Goal: Transaction & Acquisition: Purchase product/service

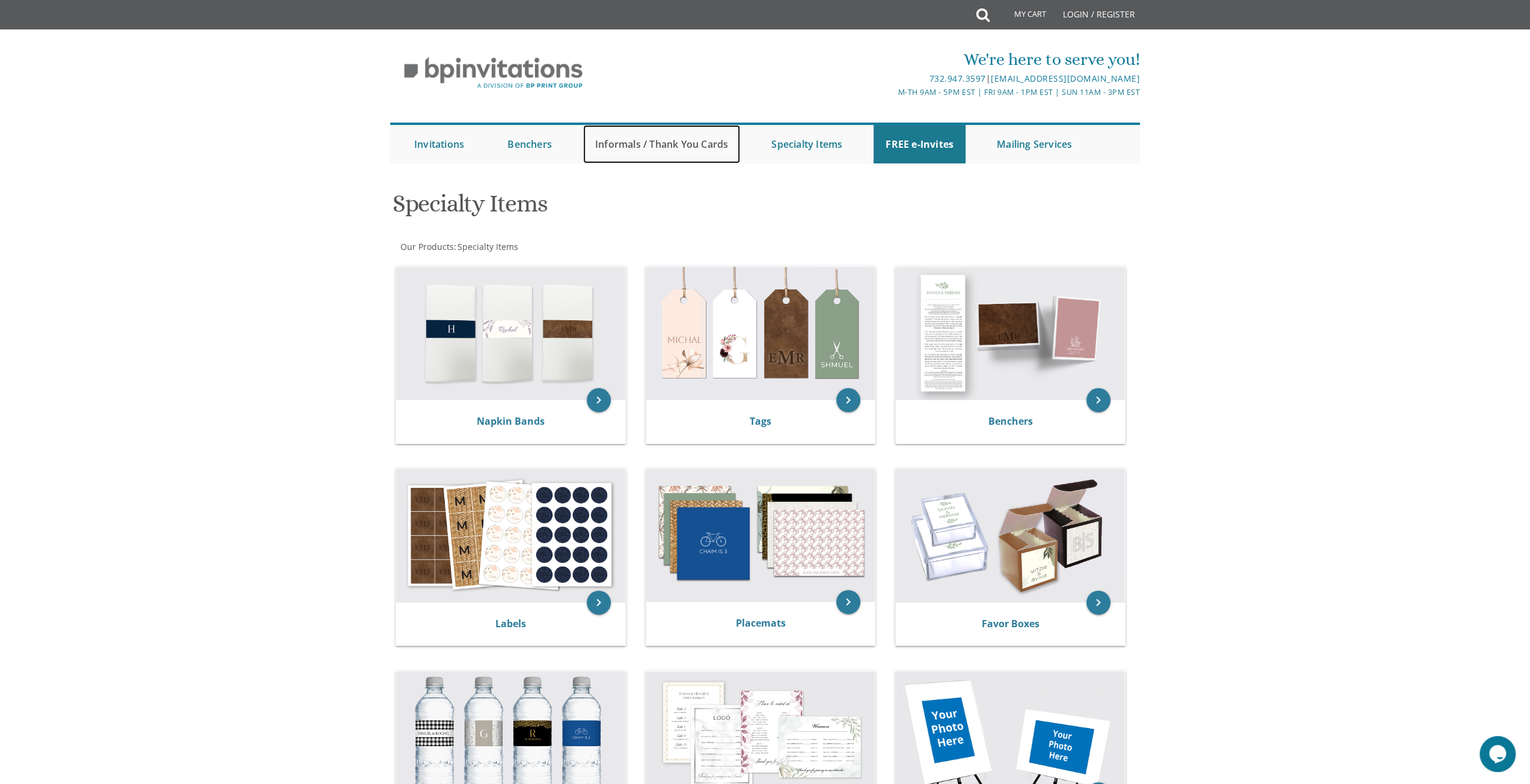
click at [688, 146] on link "Informals / Thank You Cards" at bounding box center [661, 144] width 157 height 38
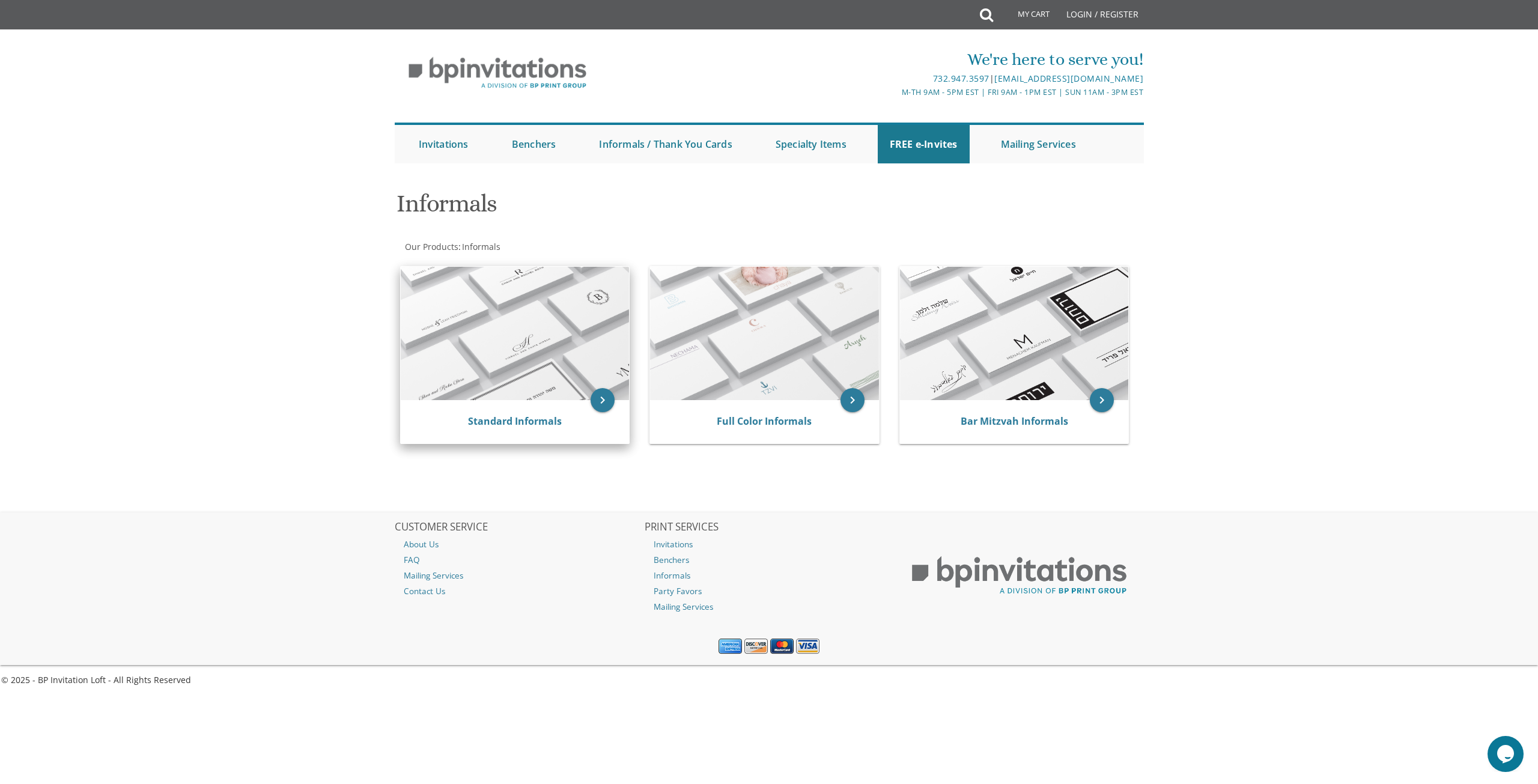
click at [573, 334] on img at bounding box center [515, 334] width 229 height 133
click at [600, 398] on icon "keyboard_arrow_right" at bounding box center [603, 400] width 24 height 24
click at [490, 433] on div "Standard Informals" at bounding box center [515, 421] width 229 height 43
click at [497, 419] on link "Standard Informals" at bounding box center [515, 421] width 94 height 13
click at [525, 419] on link "Standard Informals" at bounding box center [515, 421] width 94 height 13
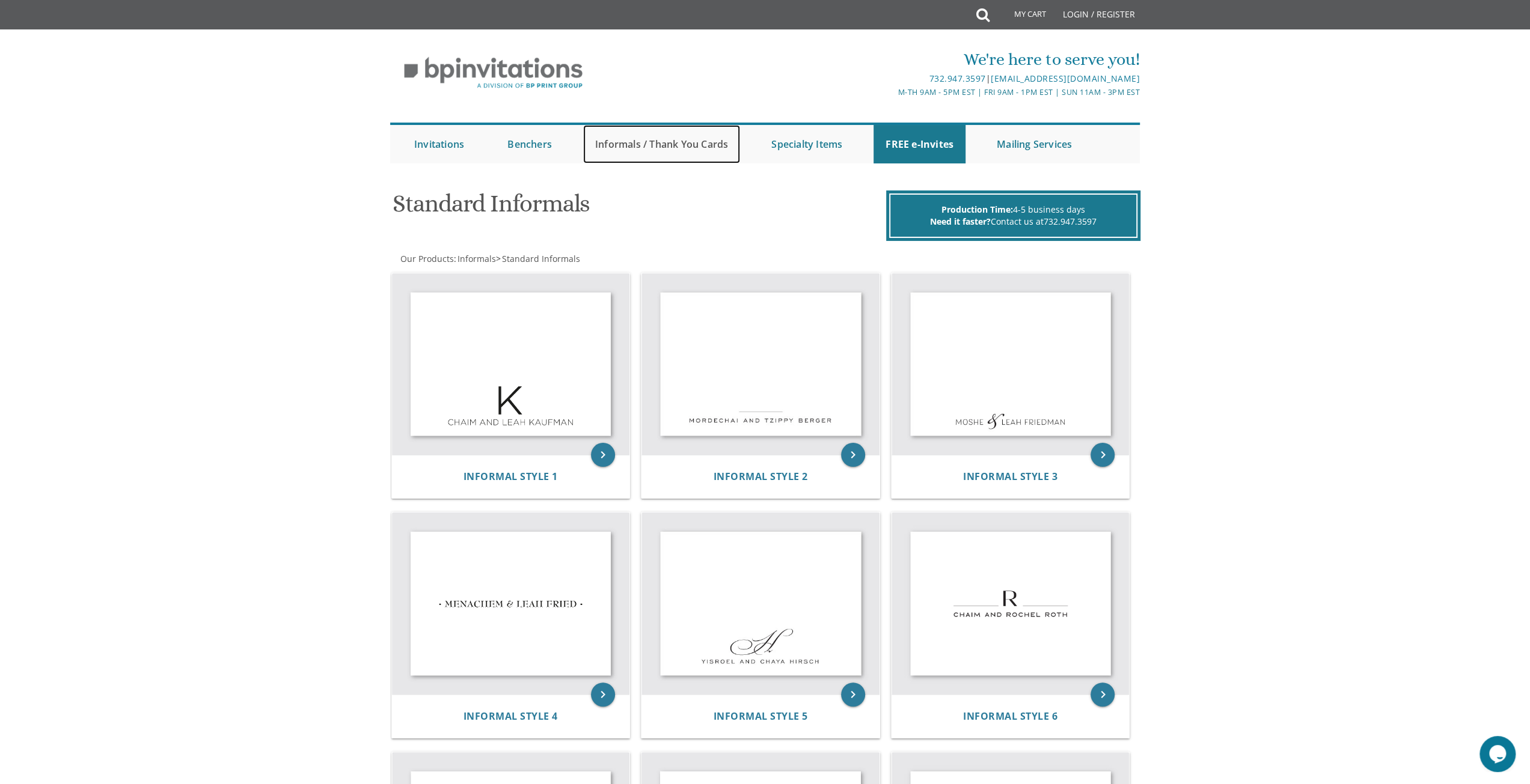
click at [642, 143] on link "Informals / Thank You Cards" at bounding box center [661, 144] width 157 height 38
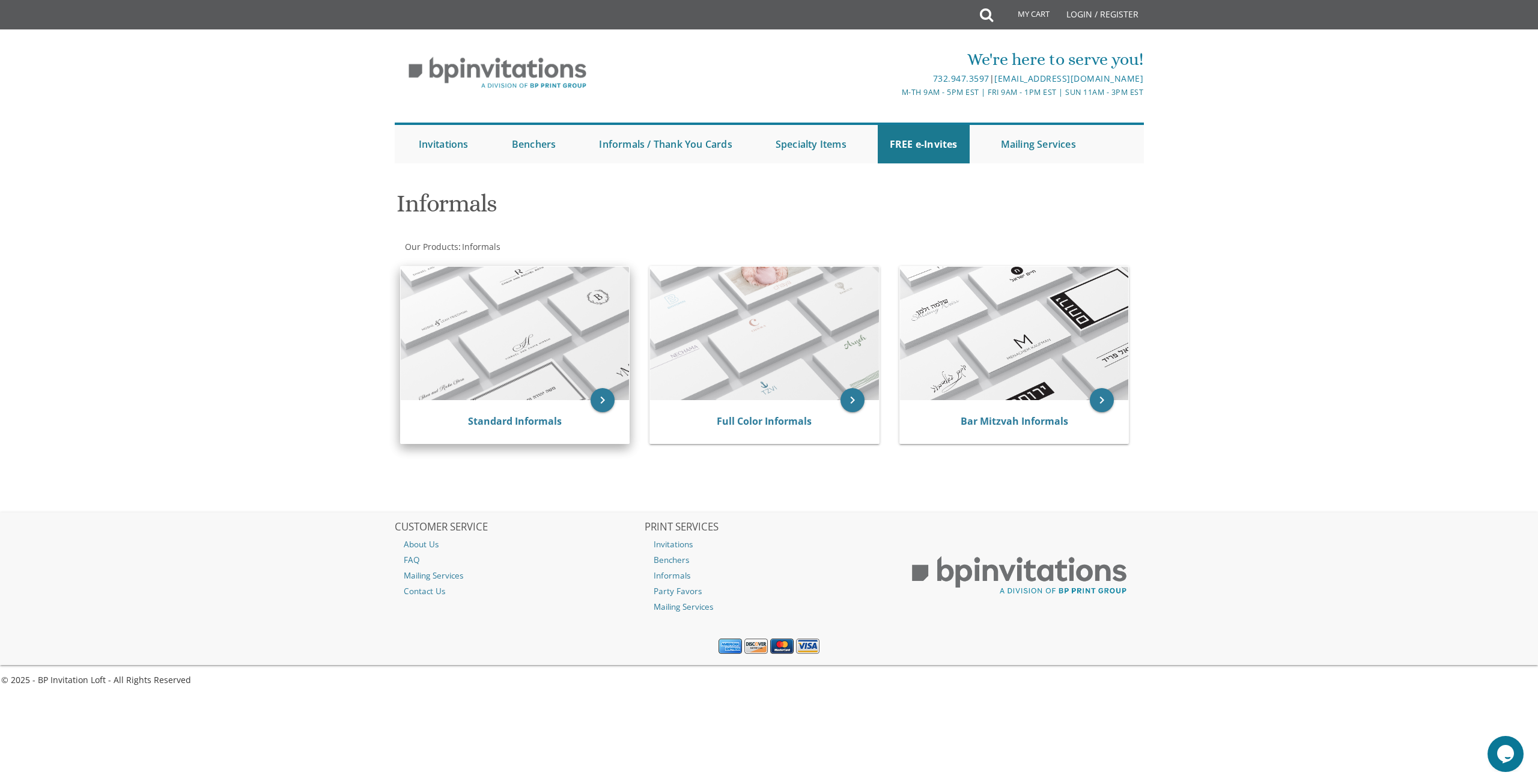
click at [591, 392] on img at bounding box center [515, 334] width 229 height 133
click at [595, 396] on icon "keyboard_arrow_right" at bounding box center [603, 400] width 24 height 24
click at [606, 398] on icon "keyboard_arrow_right" at bounding box center [603, 400] width 24 height 24
click at [519, 427] on link "Standard Informals" at bounding box center [515, 421] width 94 height 13
click at [511, 419] on link "Standard Informals" at bounding box center [515, 421] width 94 height 13
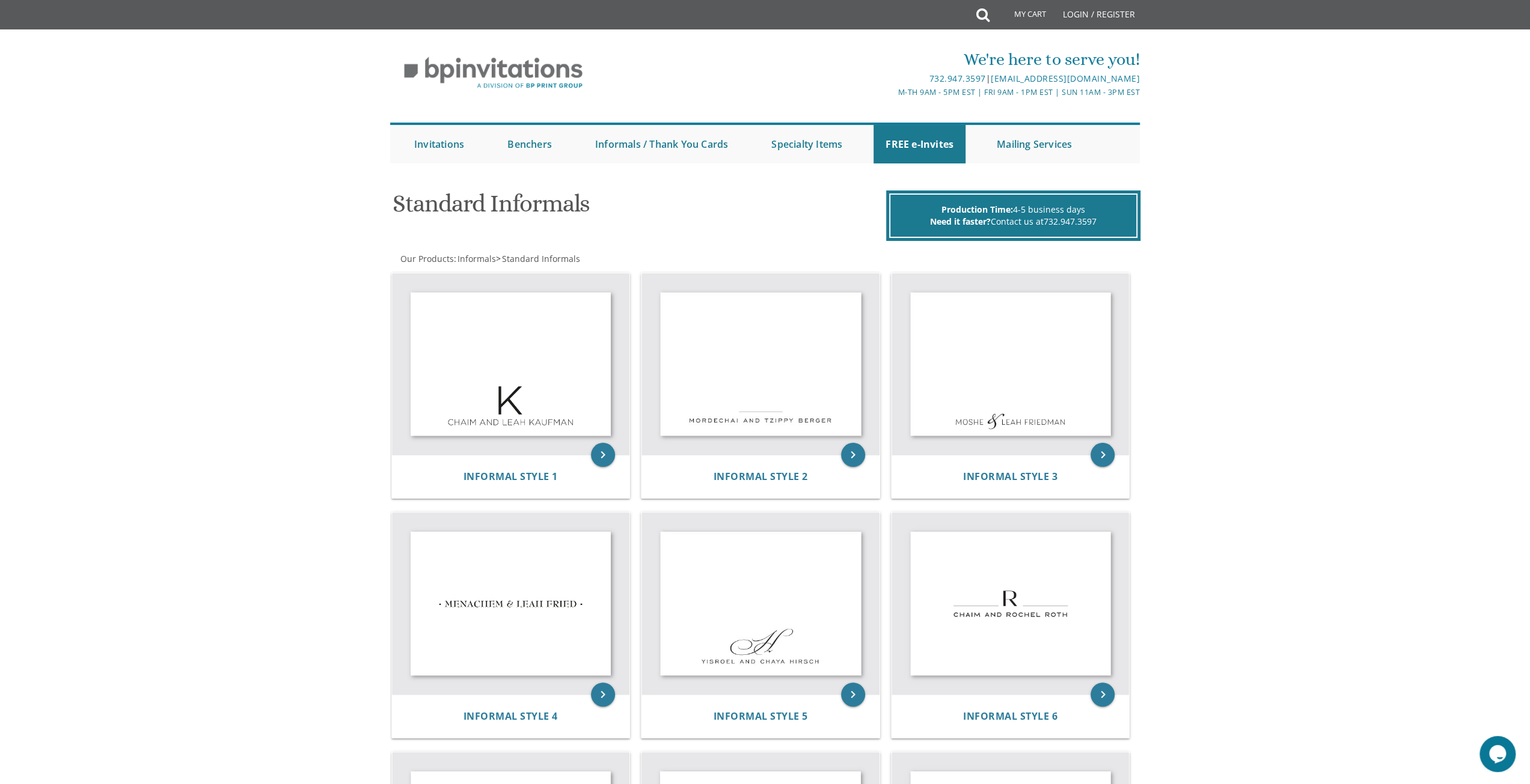
scroll to position [686, 0]
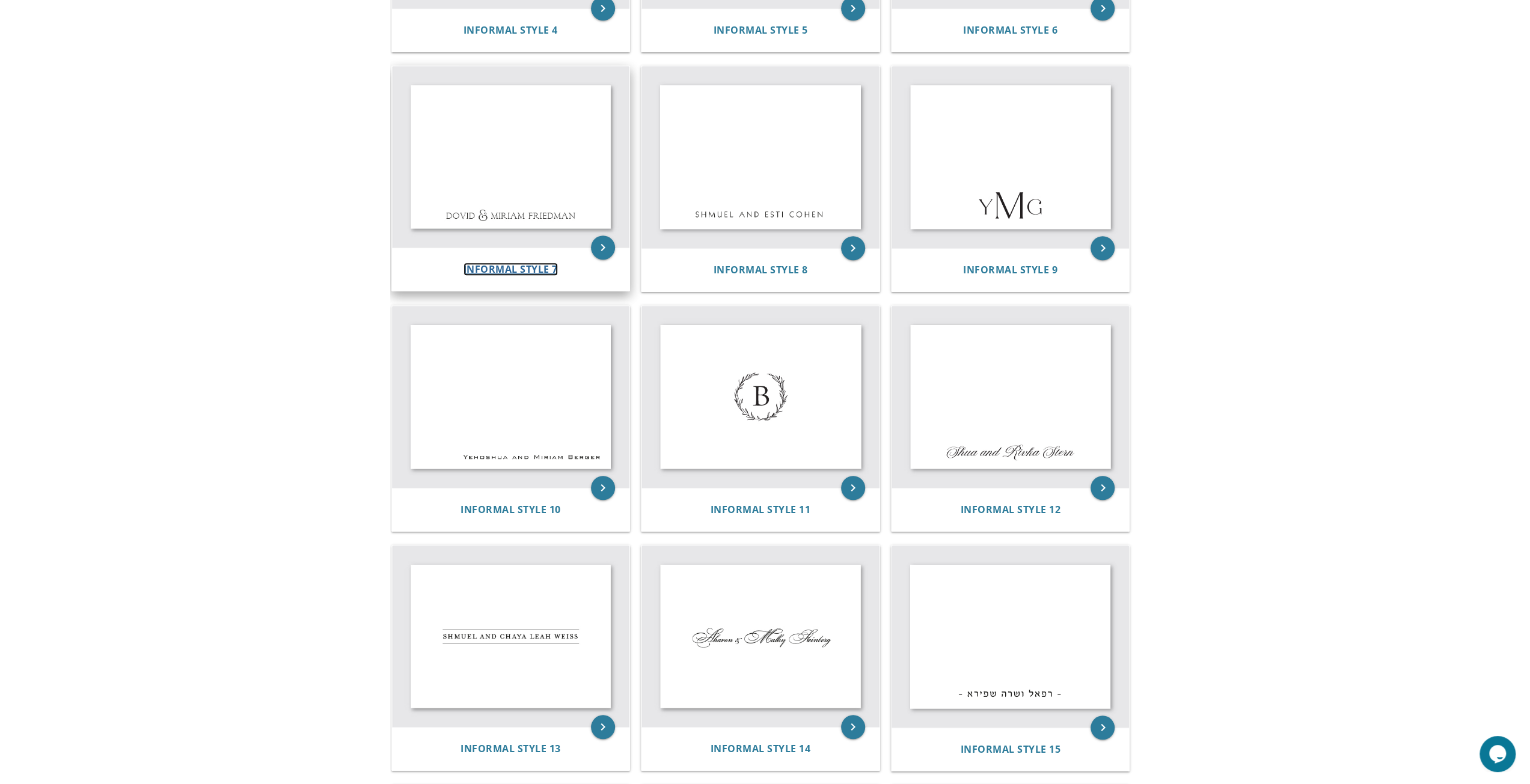
click at [500, 271] on span "Informal Style 7" at bounding box center [510, 269] width 95 height 13
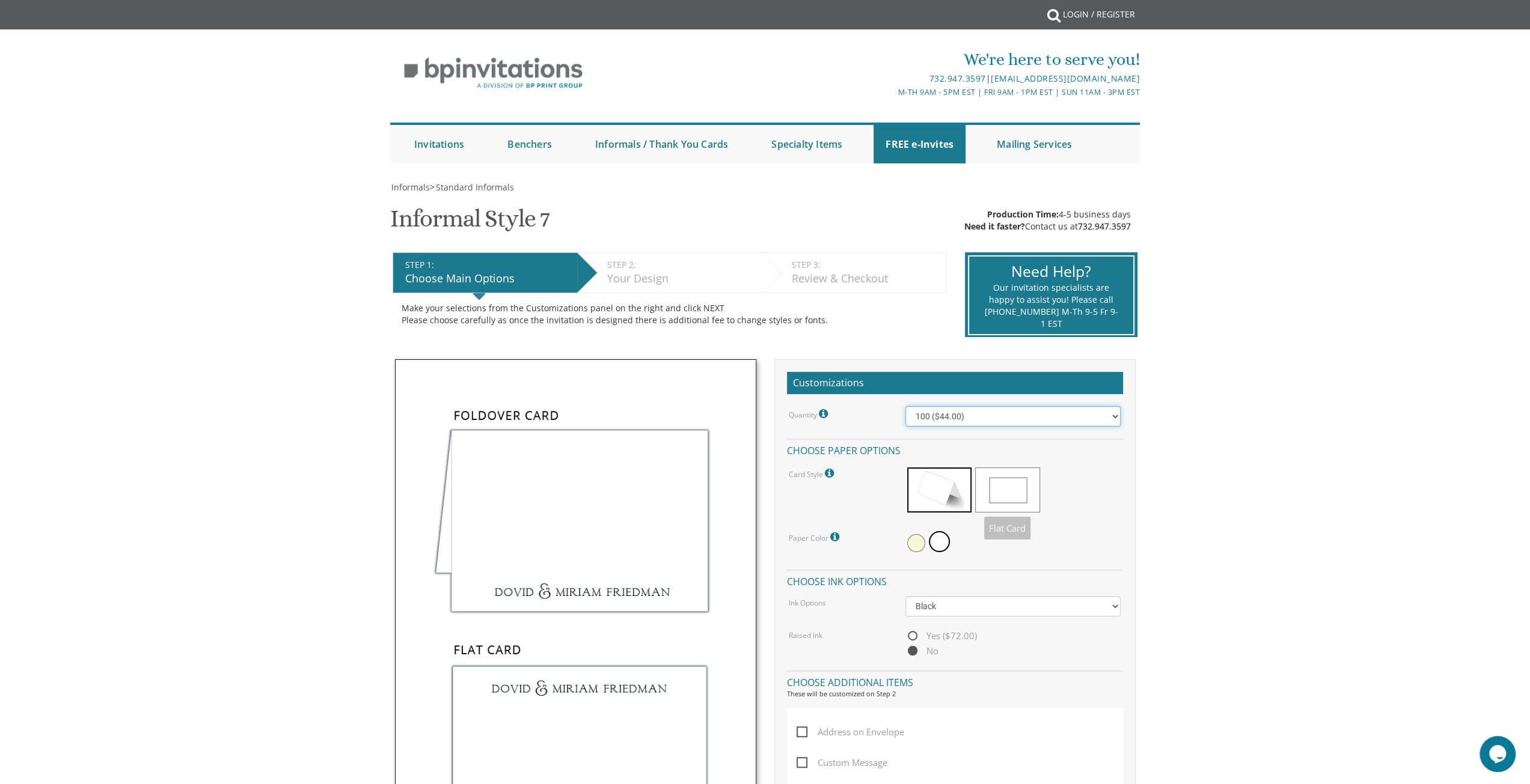
click at [952, 408] on select "100 ($44.00) 200 ($63.00) 300 ($82.00) 400 ($101.00) 500 ($120.00) 600 ($139.00…" at bounding box center [1013, 416] width 215 height 20
click at [905, 406] on select "100 ($44.00) 200 ($63.00) 300 ($82.00) 400 ($101.00) 500 ($120.00) 600 ($139.00…" at bounding box center [1013, 416] width 215 height 20
click at [1022, 605] on select "Black Colored Ink ($32.00)" at bounding box center [1013, 606] width 215 height 20
click at [905, 596] on select "Black Colored Ink ($32.00)" at bounding box center [1013, 606] width 215 height 20
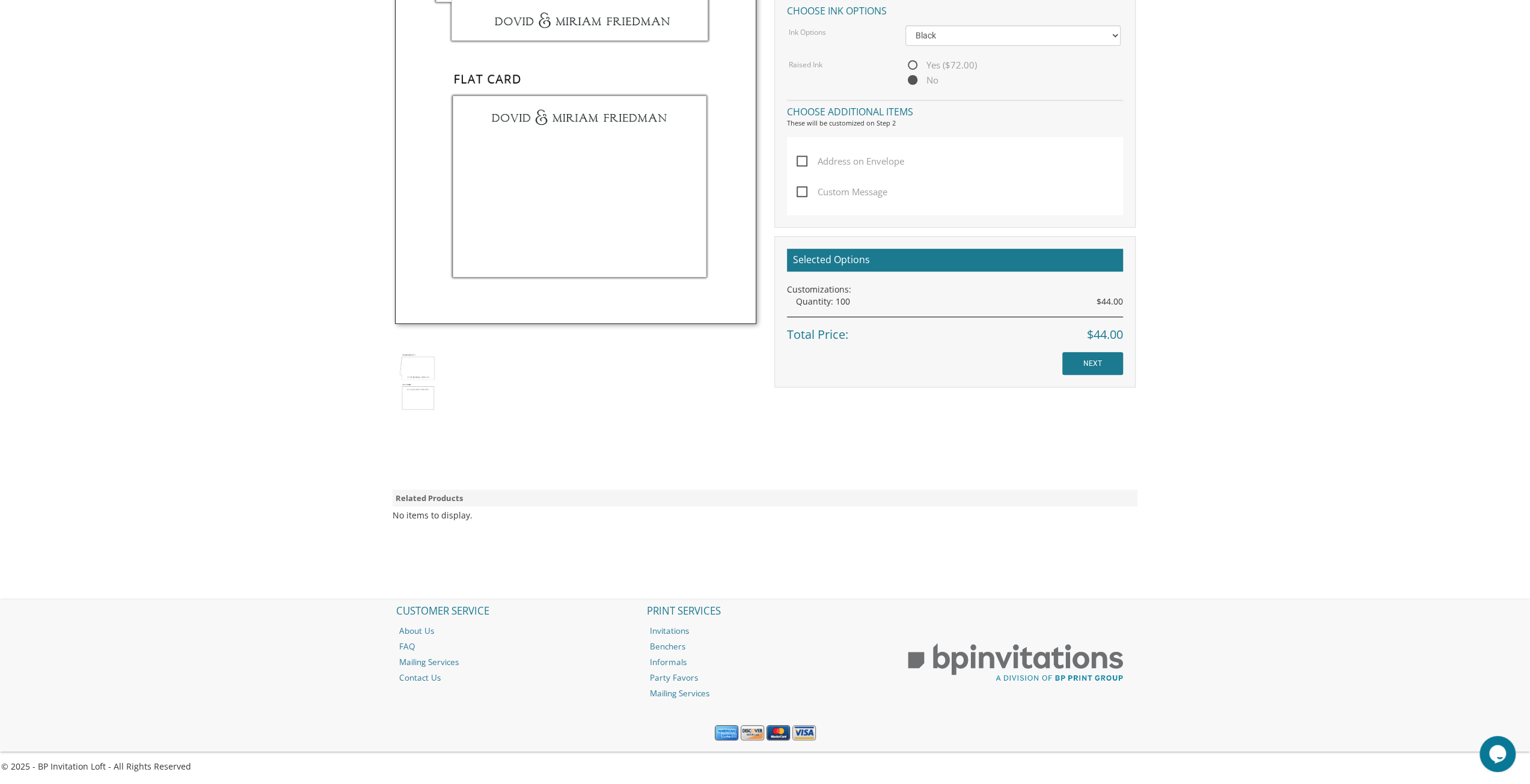
click at [807, 162] on span "Address on Envelope" at bounding box center [850, 161] width 108 height 15
click at [804, 162] on input "Address on Envelope" at bounding box center [800, 160] width 8 height 8
click at [807, 162] on span "Address on Envelope" at bounding box center [850, 161] width 108 height 15
click at [804, 162] on input "Address on Envelope" at bounding box center [800, 160] width 8 height 8
checkbox input "false"
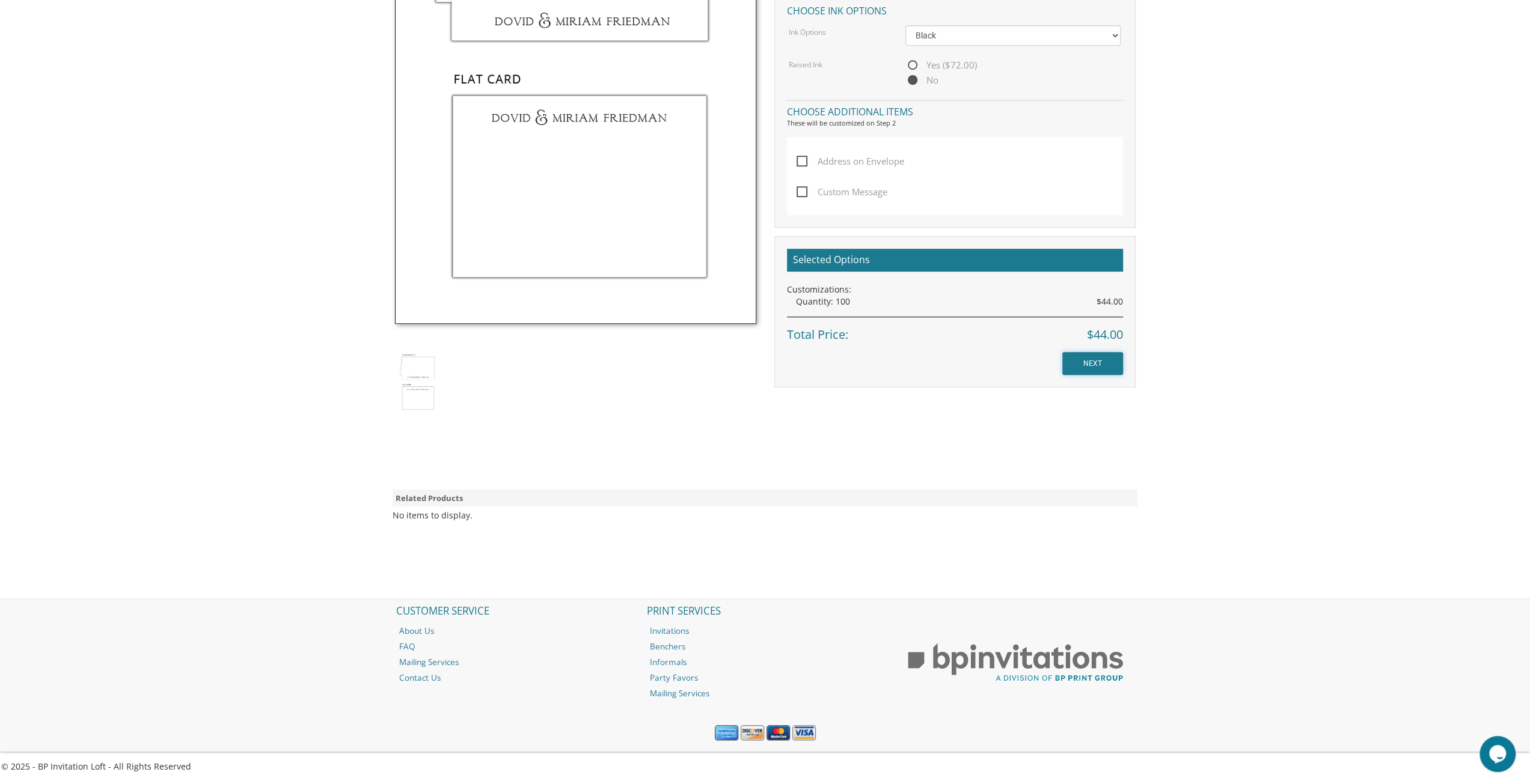
click at [1108, 366] on input "NEXT" at bounding box center [1092, 363] width 61 height 23
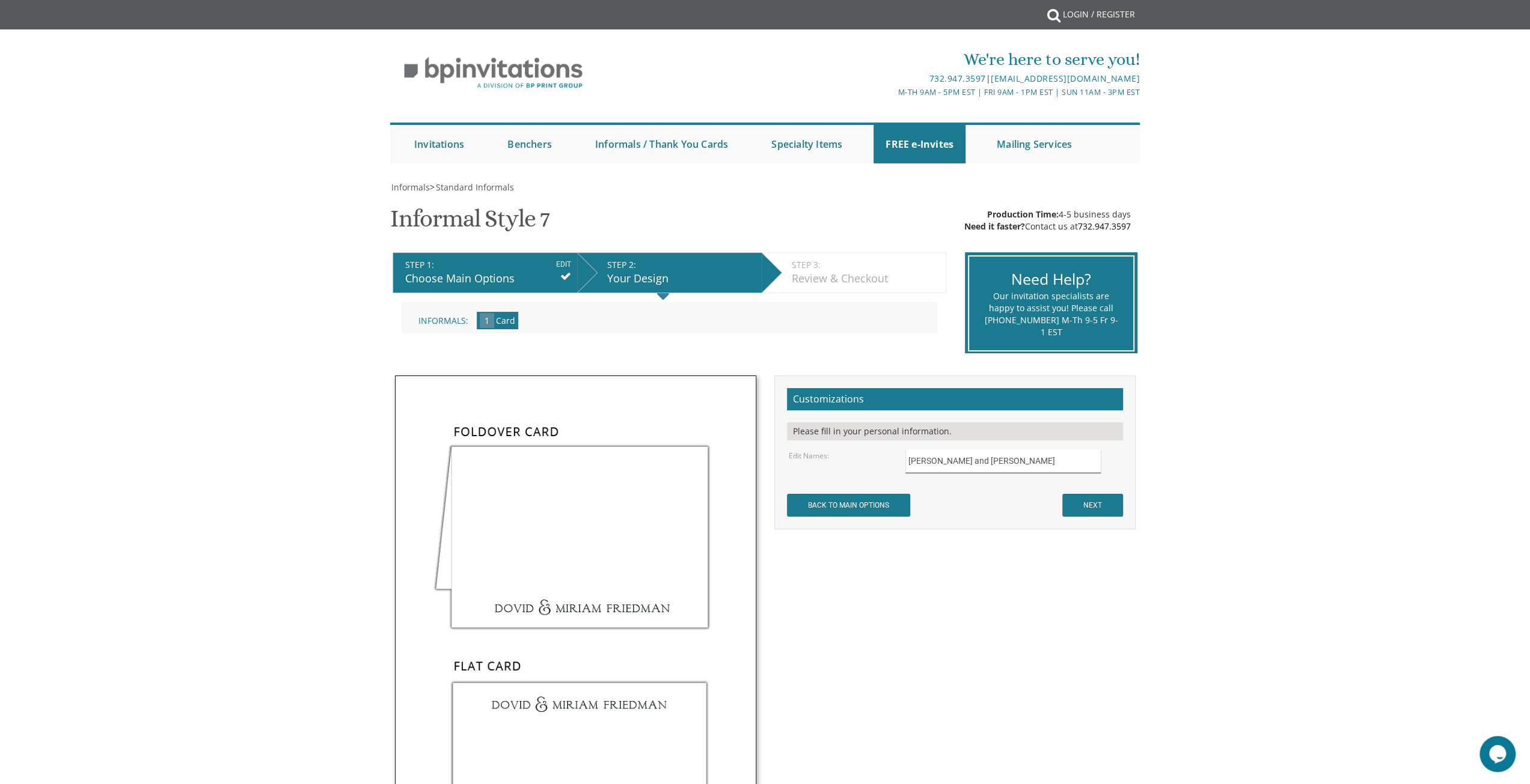
click at [950, 467] on input "Moshe and Nechama Kaplan" at bounding box center [1003, 460] width 196 height 23
drag, startPoint x: 1034, startPoint y: 459, endPoint x: 843, endPoint y: 449, distance: 191.3
click at [843, 449] on div "Edit Names: Moshe and Nechama Kaplan" at bounding box center [954, 460] width 350 height 23
click at [995, 460] on input "text" at bounding box center [1003, 460] width 196 height 23
type input "חיים ברןך ושרה שפיצער"
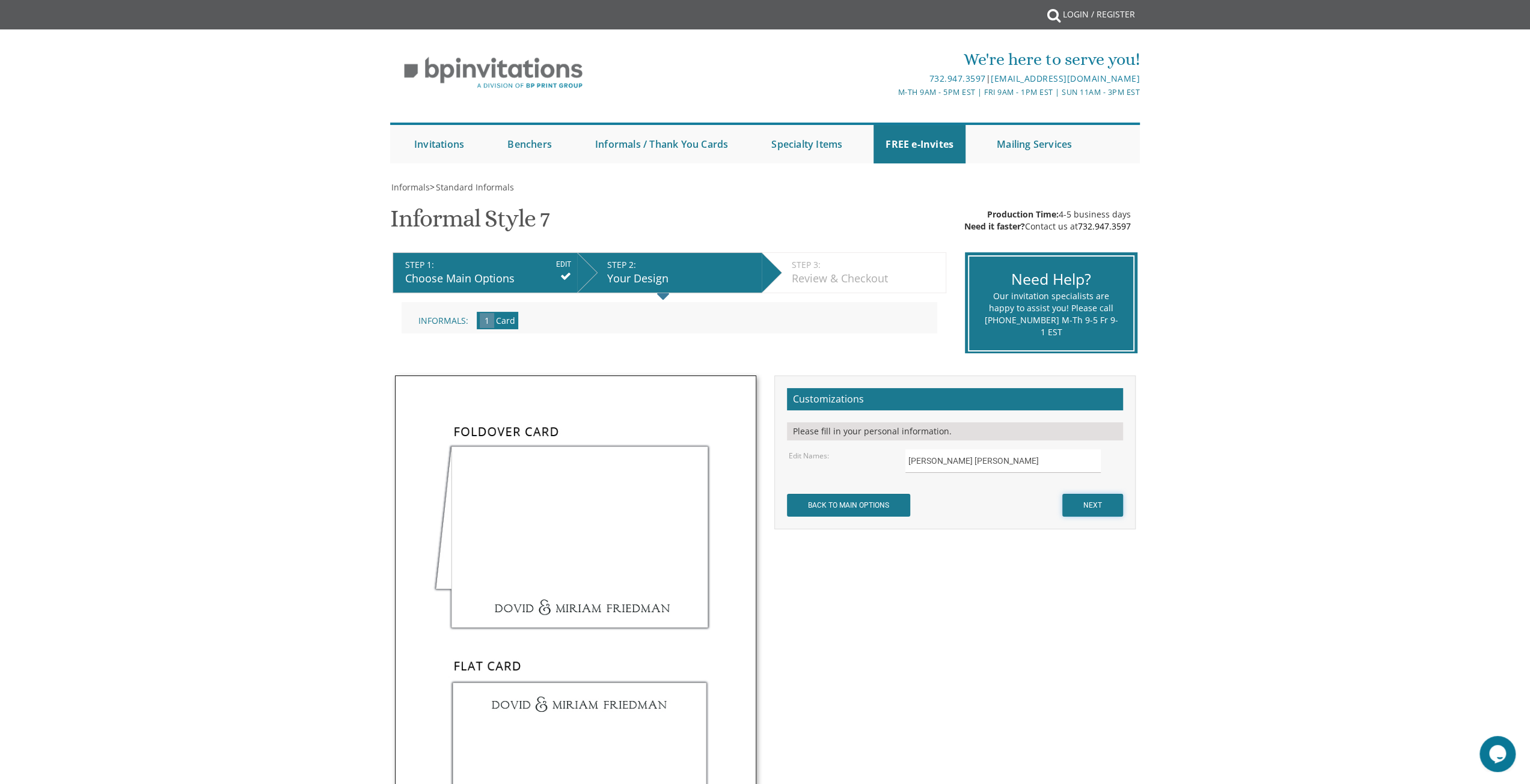
click at [1087, 507] on input "NEXT" at bounding box center [1092, 505] width 61 height 23
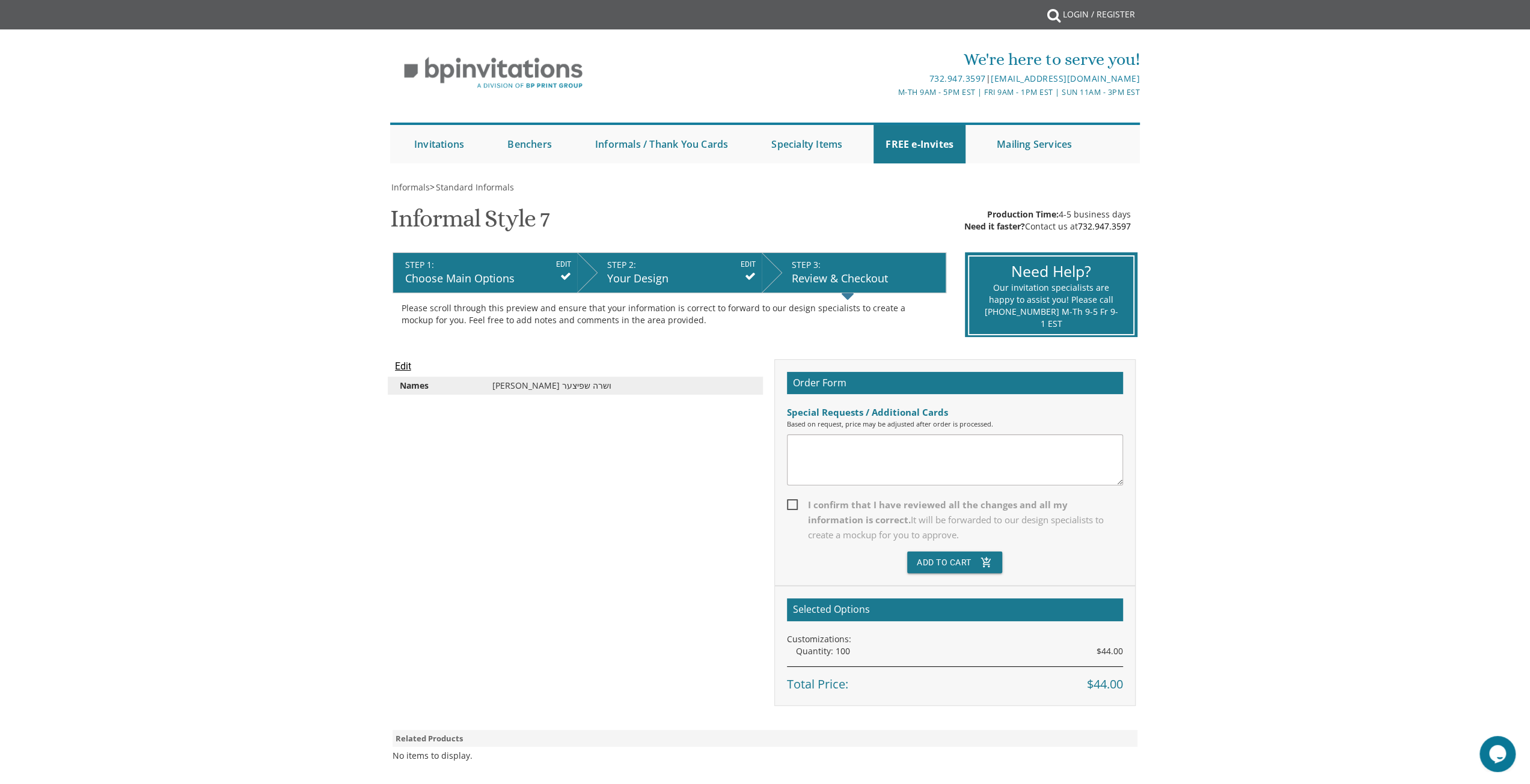
click at [401, 366] on input "Edit" at bounding box center [403, 367] width 17 height 15
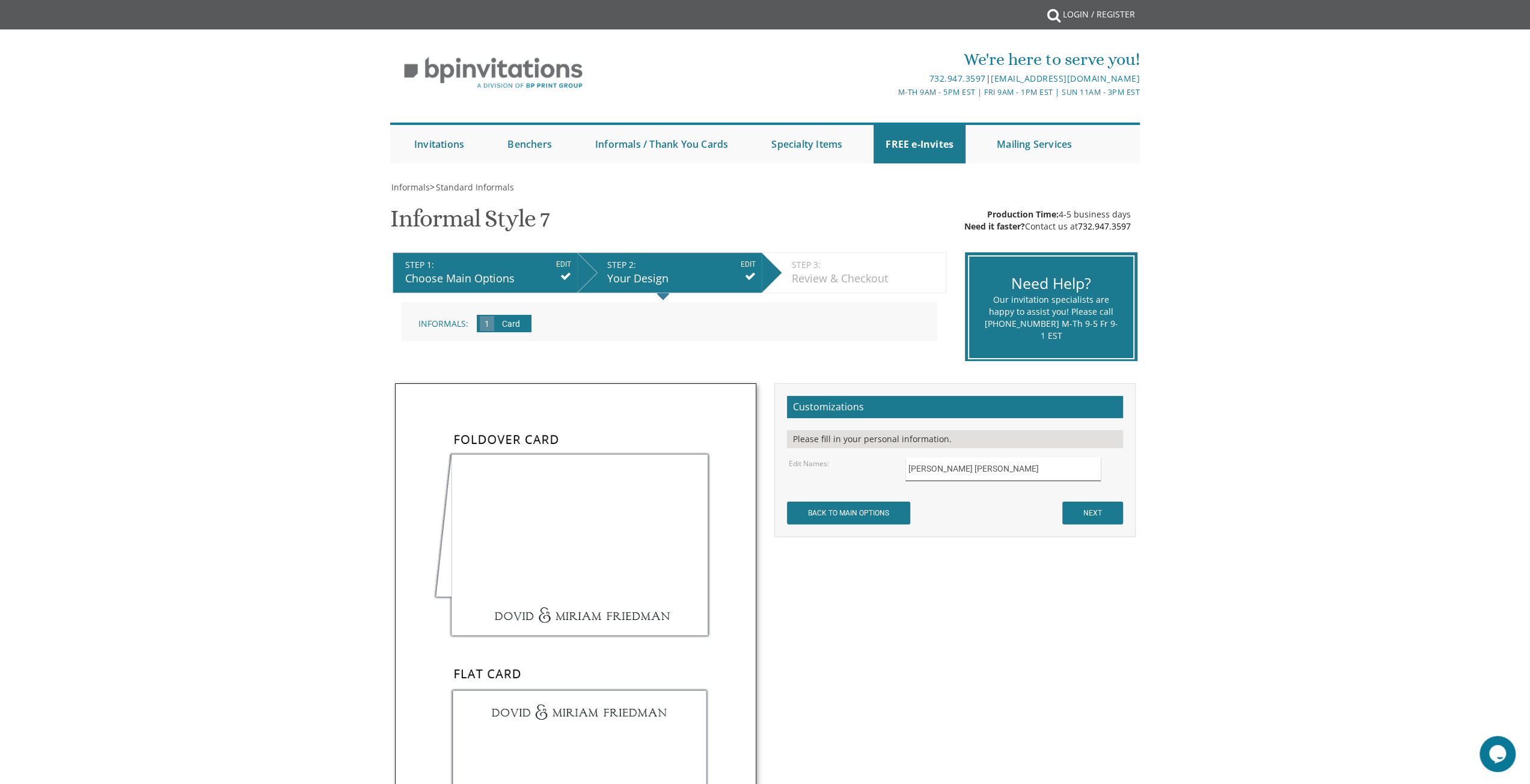
click at [966, 468] on input "[PERSON_NAME] [PERSON_NAME]" at bounding box center [1003, 468] width 196 height 23
type input "[PERSON_NAME] [PERSON_NAME]"
click at [1090, 511] on input "NEXT" at bounding box center [1092, 513] width 61 height 23
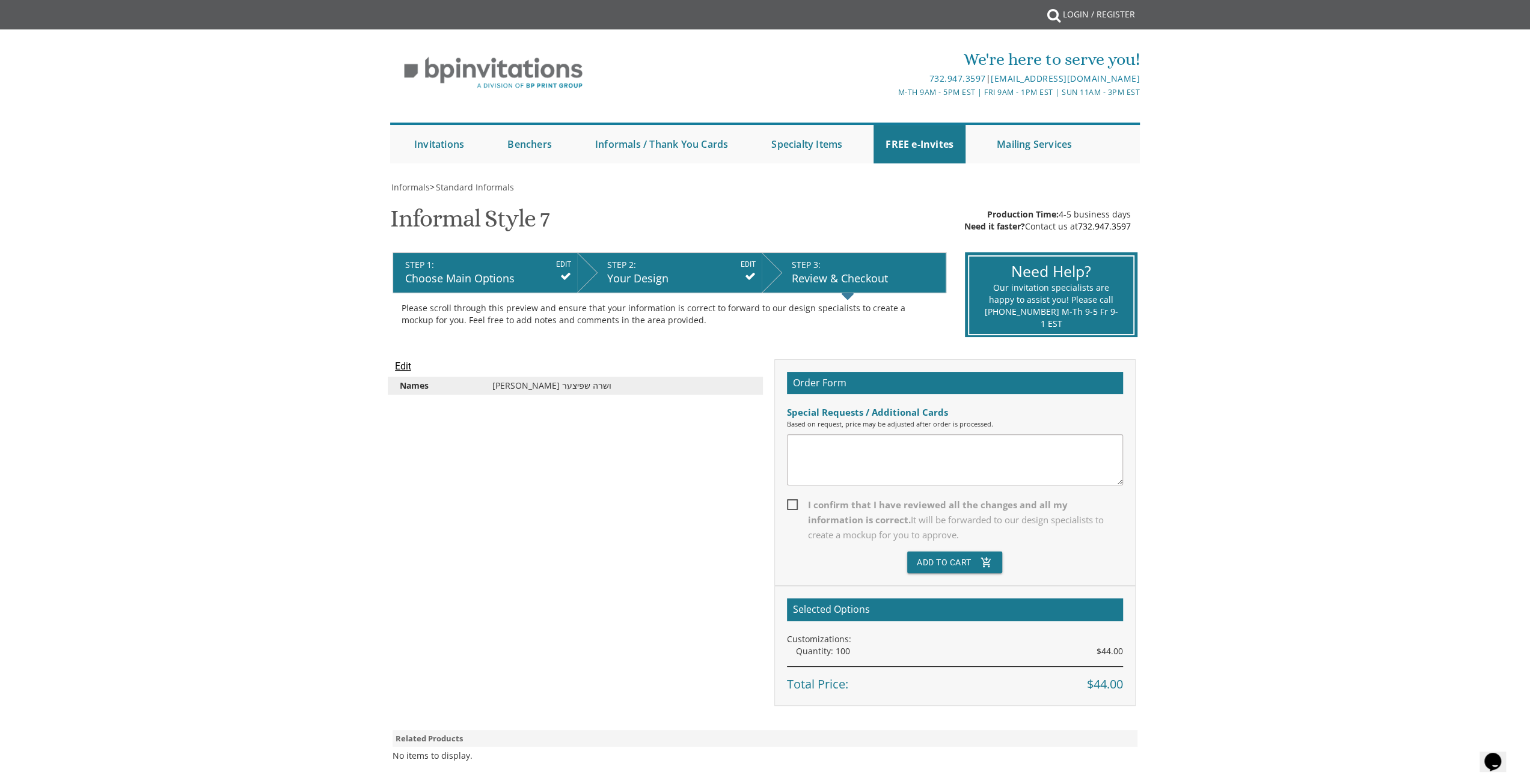
click at [862, 471] on textarea at bounding box center [955, 460] width 336 height 51
click at [790, 500] on span "I confirm that I have reviewed all the changes and all my information is correc…" at bounding box center [955, 520] width 336 height 45
click at [790, 500] on input "I confirm that I have reviewed all the changes and all my information is correc…" at bounding box center [791, 504] width 8 height 8
checkbox input "true"
click at [945, 552] on button "Add To Cart add_shopping_cart" at bounding box center [955, 562] width 95 height 22
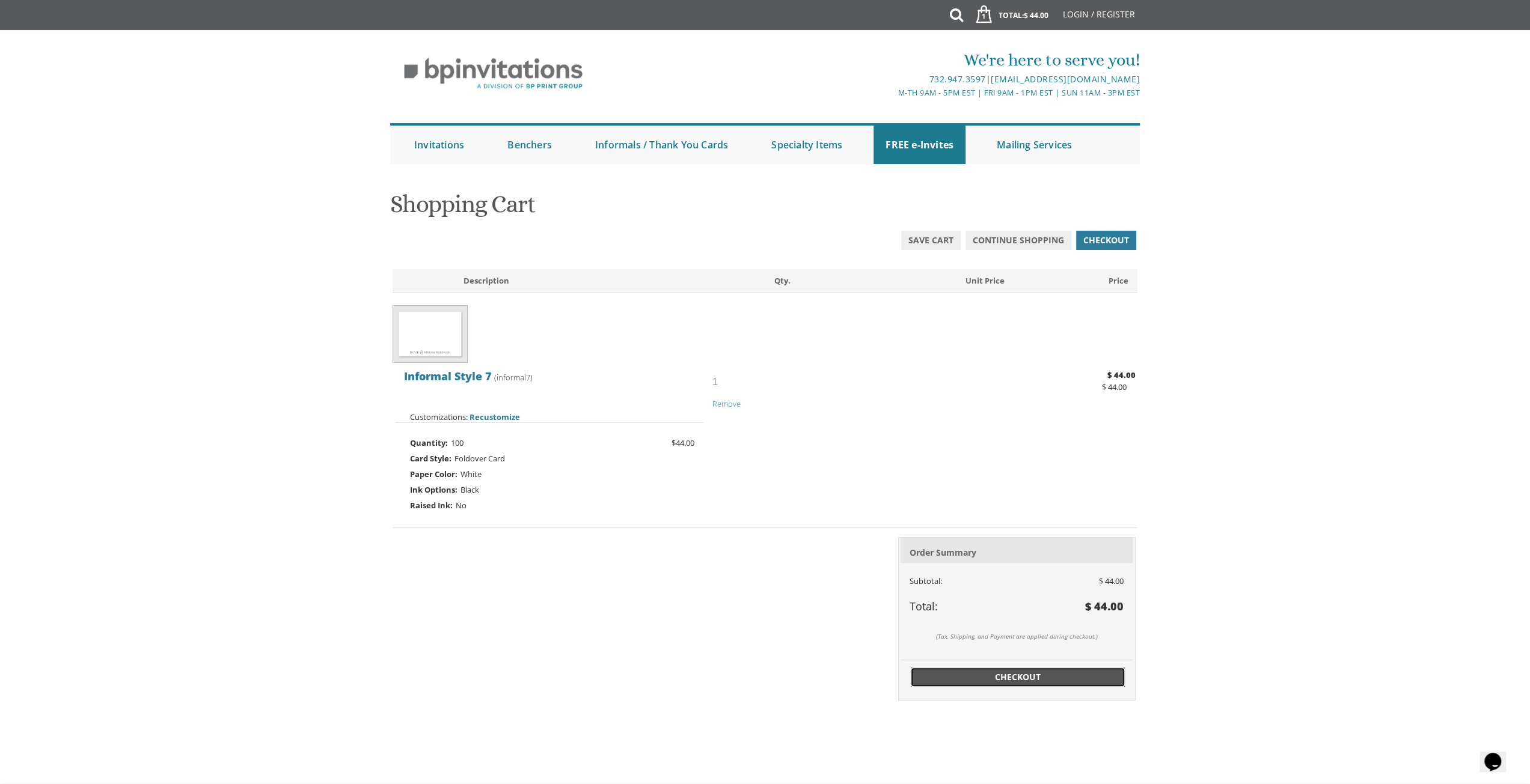
click at [1077, 681] on span "Checkout" at bounding box center [1018, 677] width 200 height 12
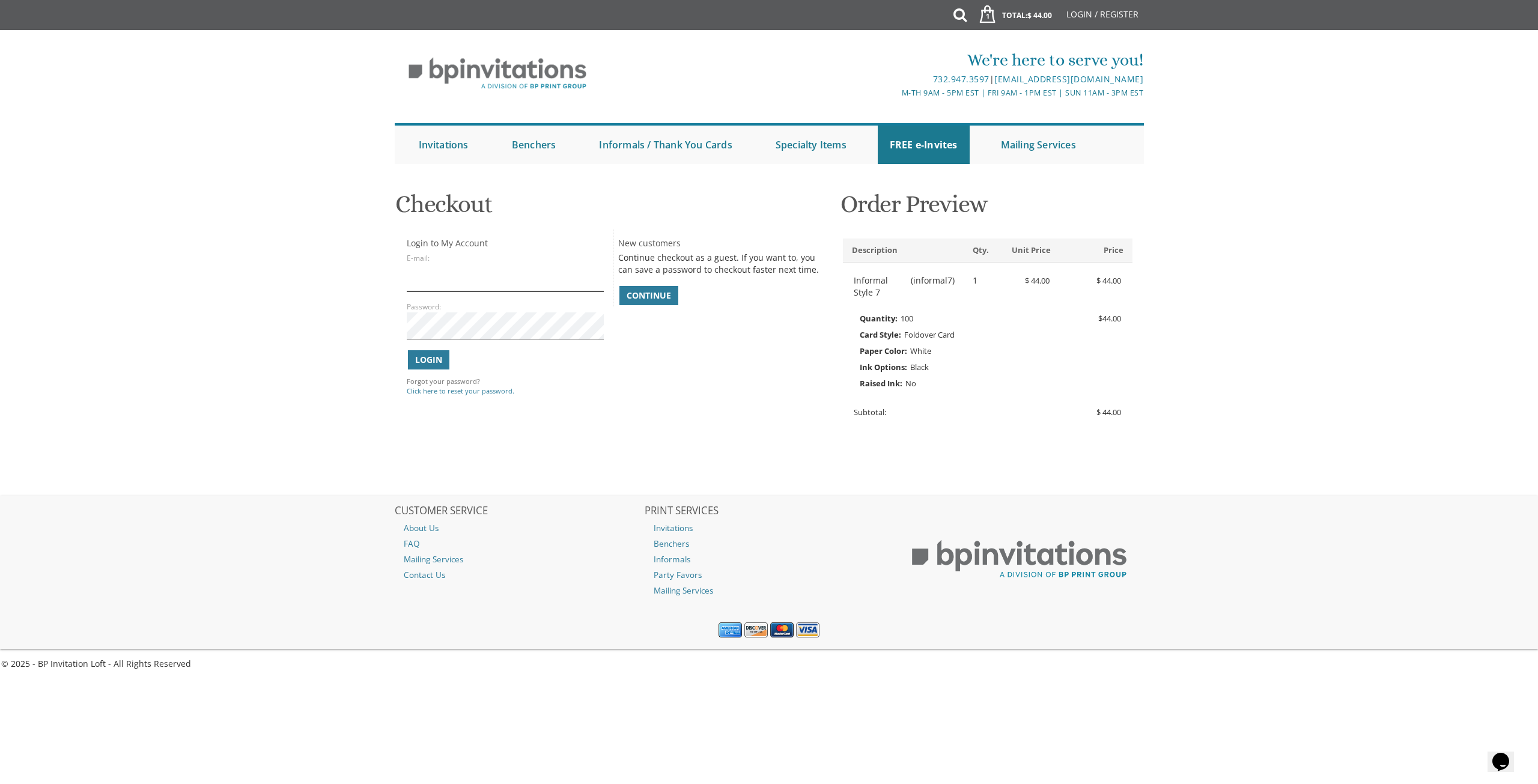
click at [429, 275] on input "E-mail:" at bounding box center [505, 277] width 197 height 28
type input "sureelevi@gmail.com"
drag, startPoint x: 513, startPoint y: 273, endPoint x: 355, endPoint y: 286, distance: 158.5
click at [355, 286] on body "My Cart 1 Total: $ 44.00 $ 44.00 Informal Style 7 Qty. 1" at bounding box center [769, 392] width 1538 height 784
click at [660, 299] on span "Continue" at bounding box center [649, 295] width 44 height 12
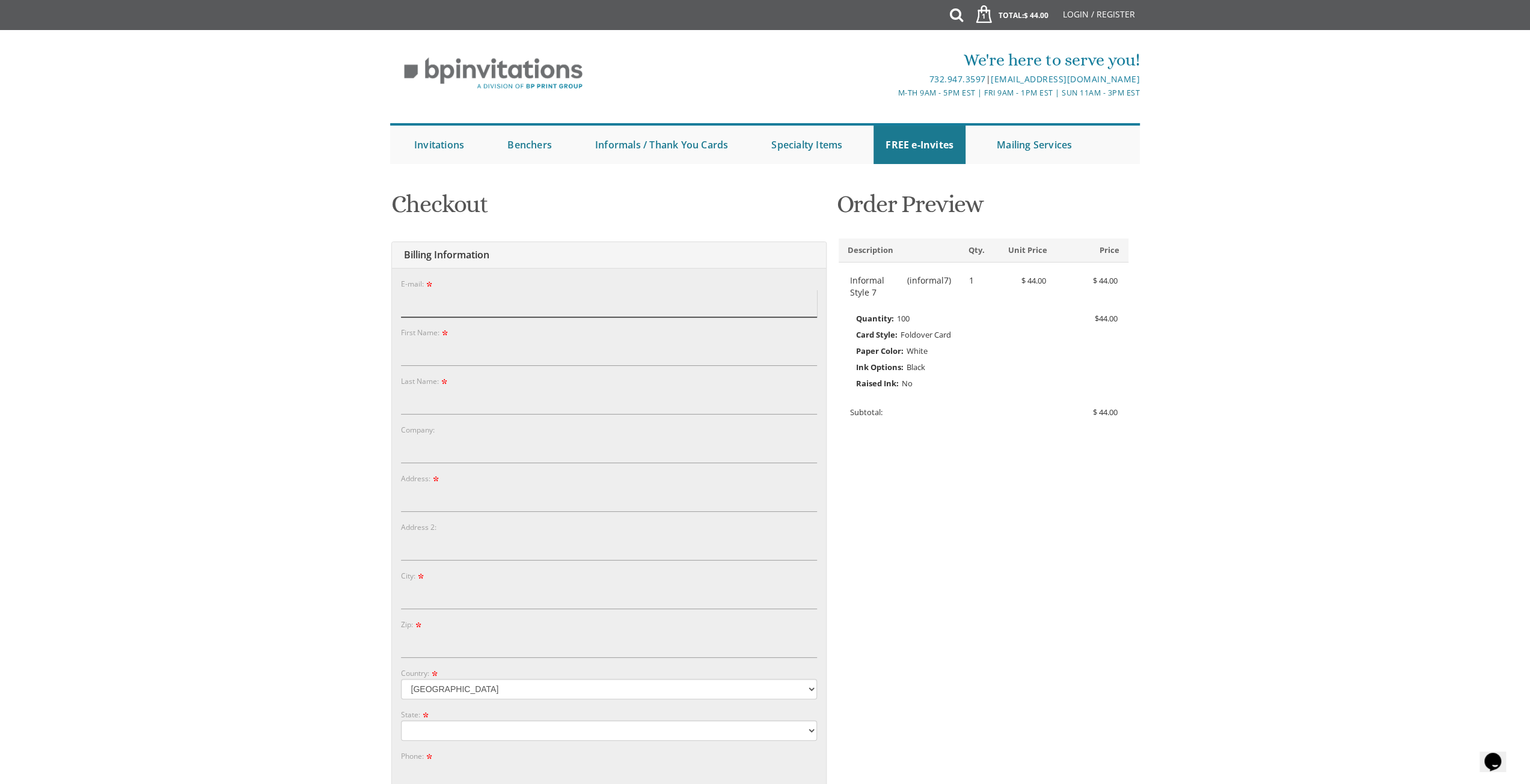
click at [597, 307] on input "E-mail:" at bounding box center [609, 303] width 416 height 28
type input "ד"
type input "sureelevi@gmail.com"
click at [576, 334] on div "First Name:" at bounding box center [609, 346] width 416 height 40
click at [568, 344] on input "First Name:" at bounding box center [609, 352] width 416 height 28
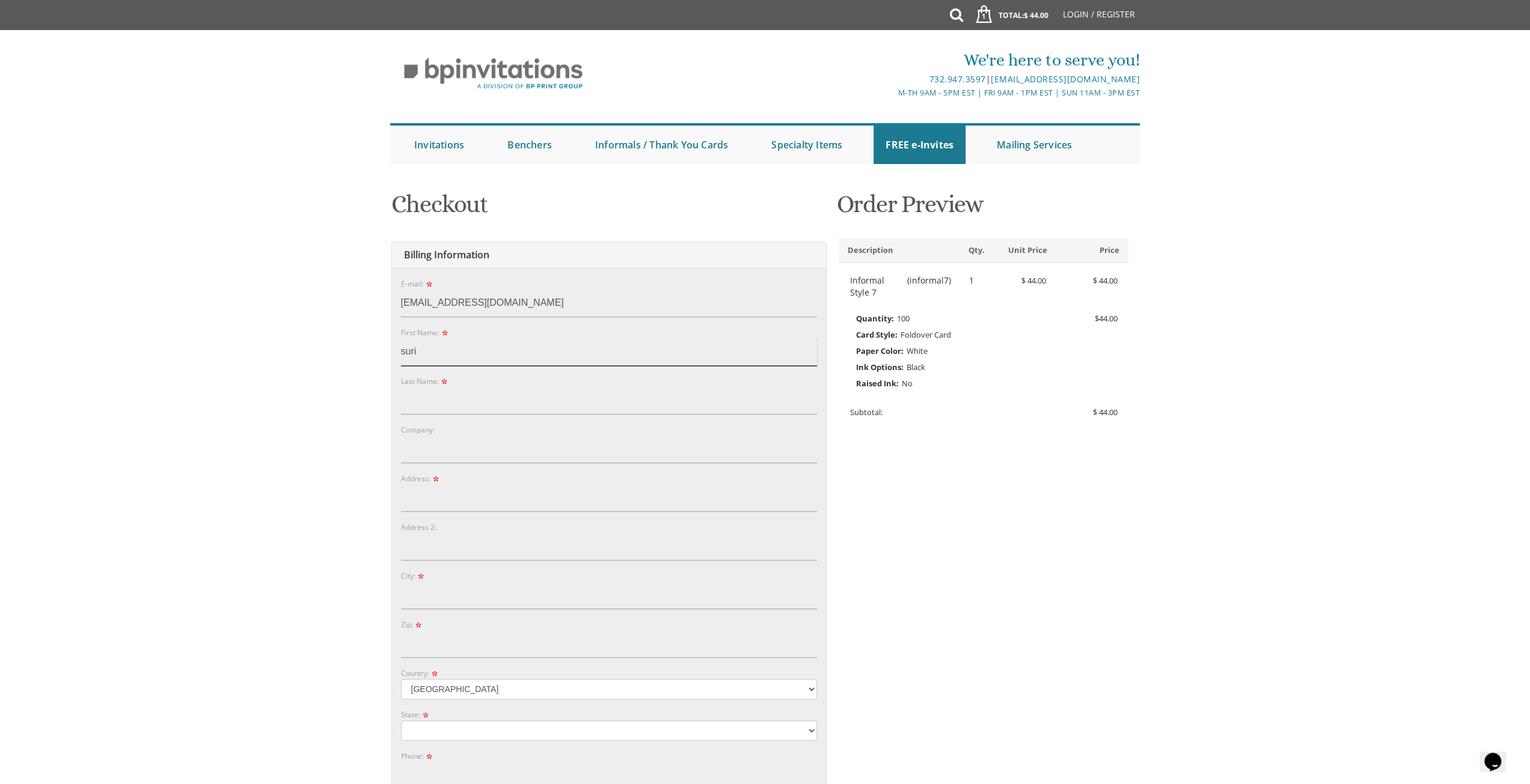
type input "suri"
click at [558, 395] on input "Last Name:" at bounding box center [609, 401] width 416 height 28
type input "levi"
click at [572, 465] on form "E-mail: sureelevi@gmail.com Password: Password Confirm: First Name: suri Last N…" at bounding box center [609, 577] width 416 height 600
click at [559, 491] on input "Address:" at bounding box center [609, 498] width 416 height 28
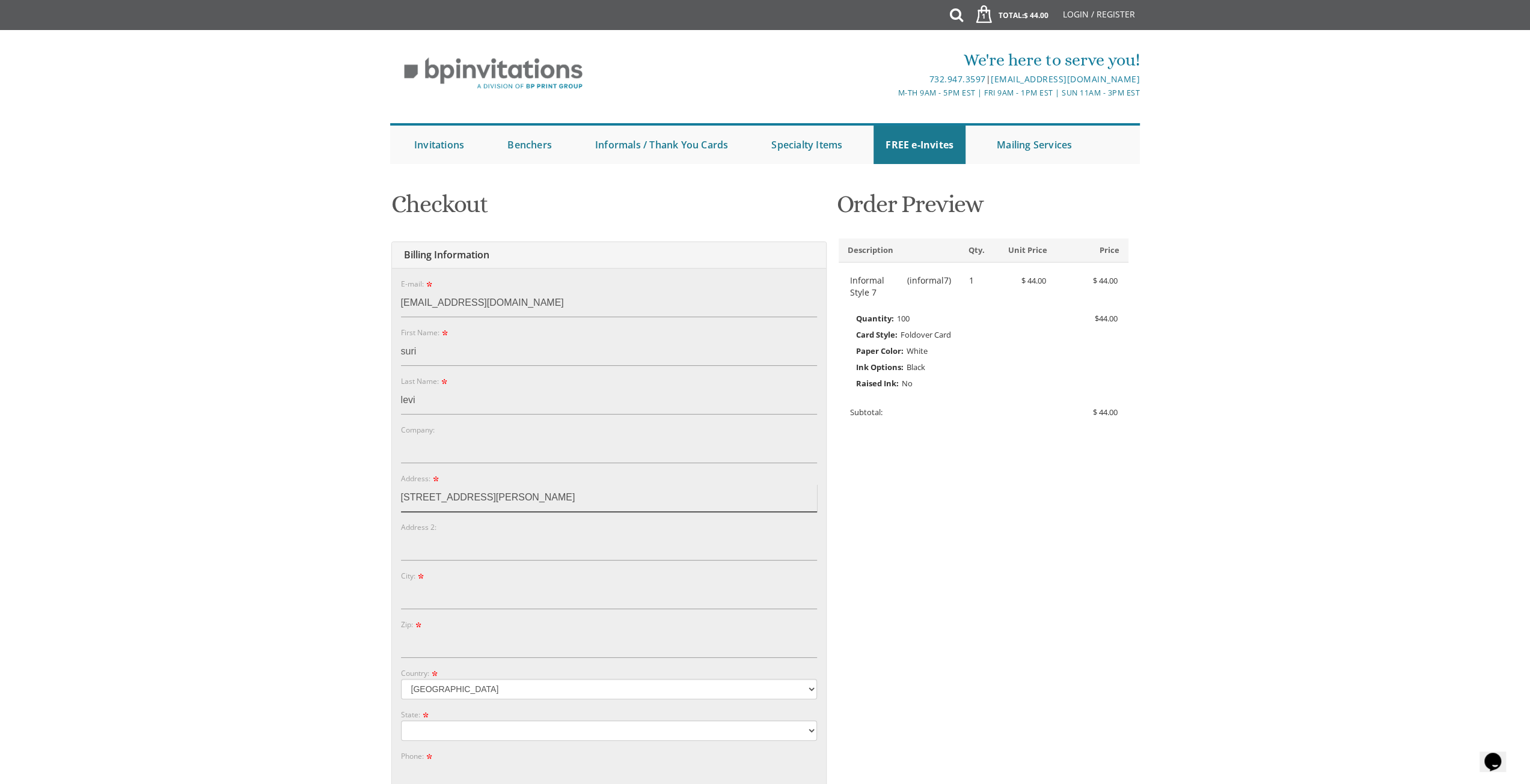
scroll to position [441, 0]
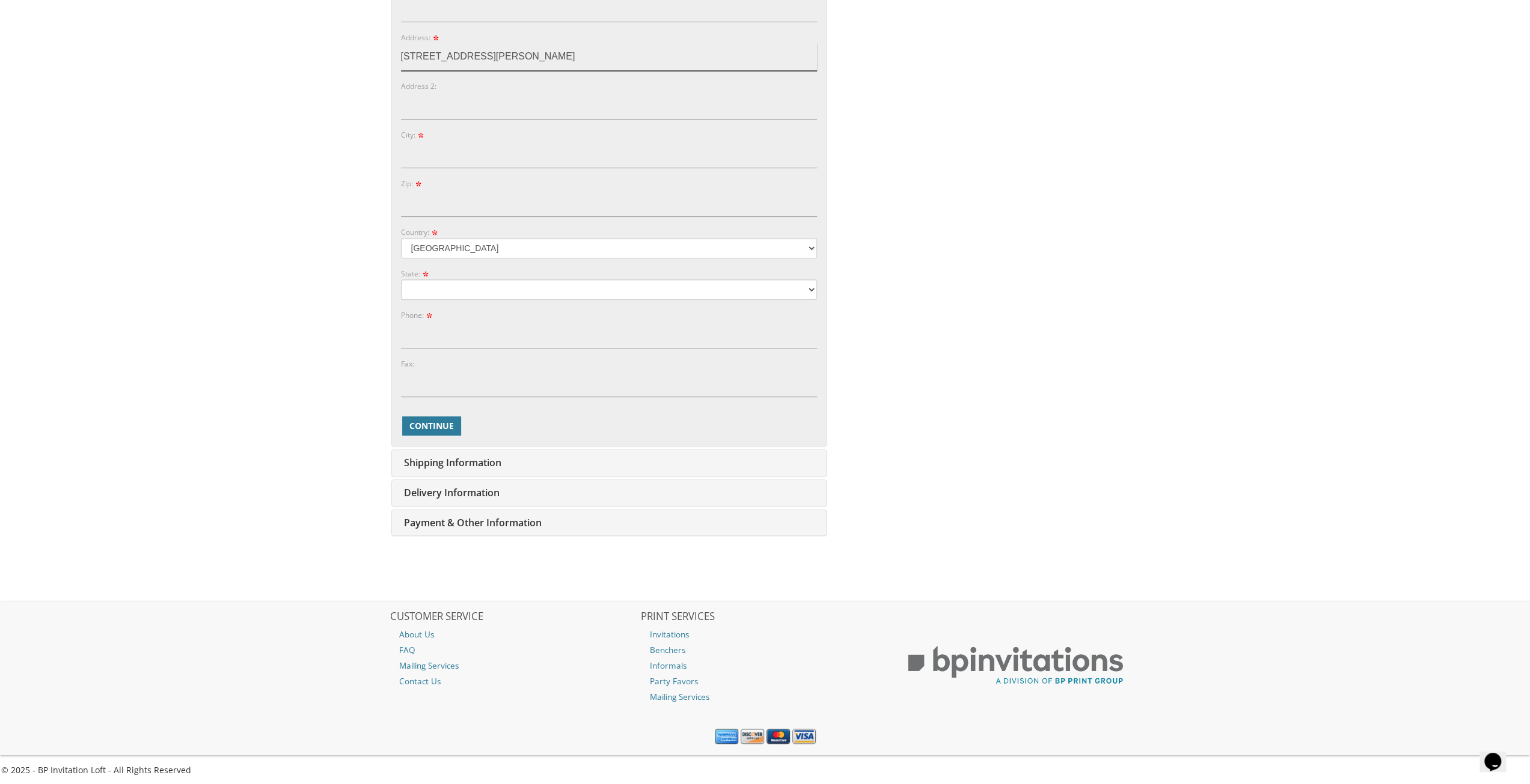
type input "[STREET_ADDRESS][PERSON_NAME]"
click at [423, 289] on select "Alabama Alaska Guam" at bounding box center [609, 289] width 416 height 20
click at [461, 286] on select "Alabama Alaska Guam" at bounding box center [609, 289] width 416 height 20
select select "NJ"
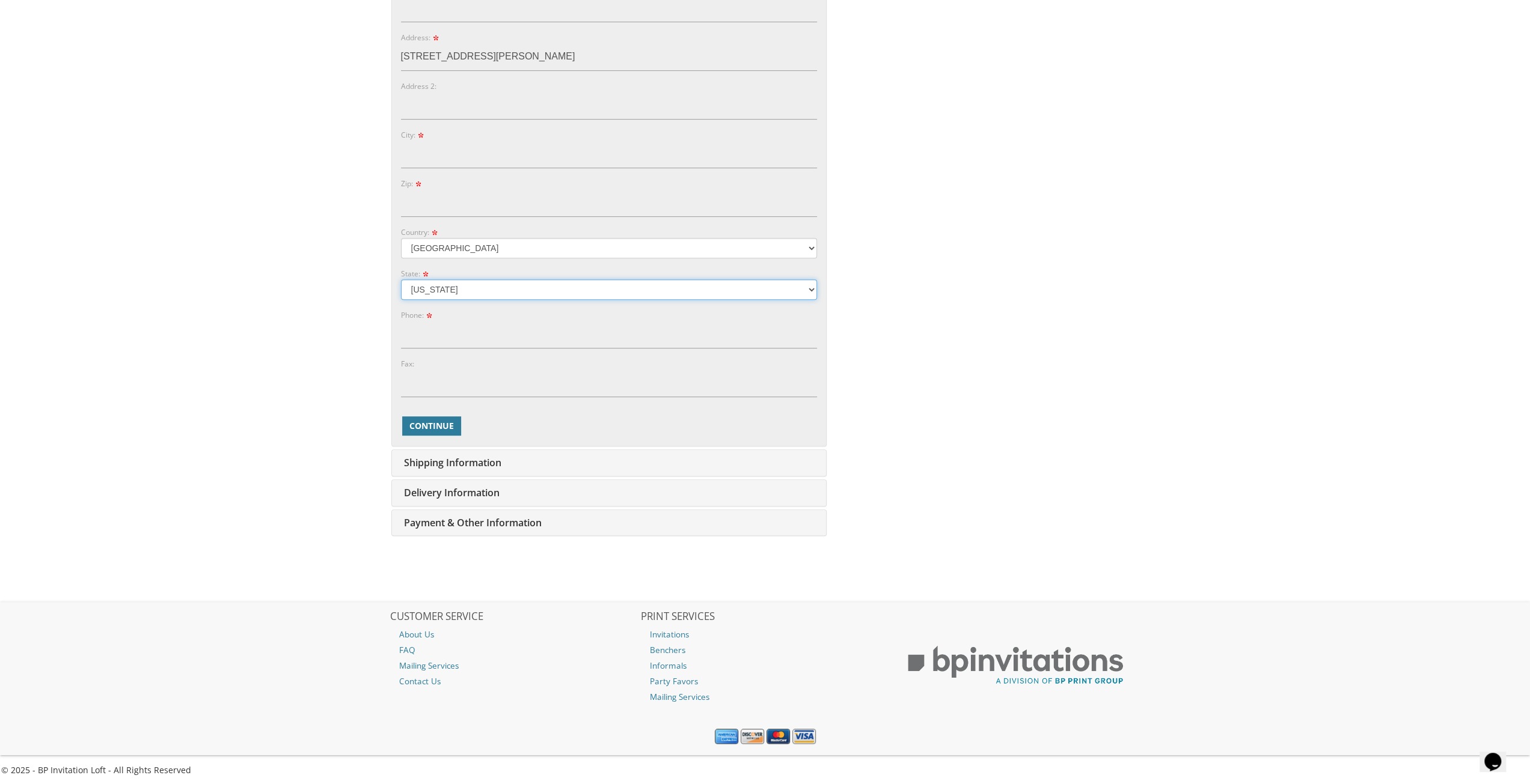
click at [401, 279] on select "Alabama Alaska Guam" at bounding box center [609, 289] width 416 height 20
click at [501, 309] on div "Phone:" at bounding box center [609, 329] width 416 height 40
click at [517, 337] on input "Phone:" at bounding box center [609, 335] width 416 height 28
type input "8482407953"
click at [421, 433] on button "Continue" at bounding box center [431, 425] width 59 height 19
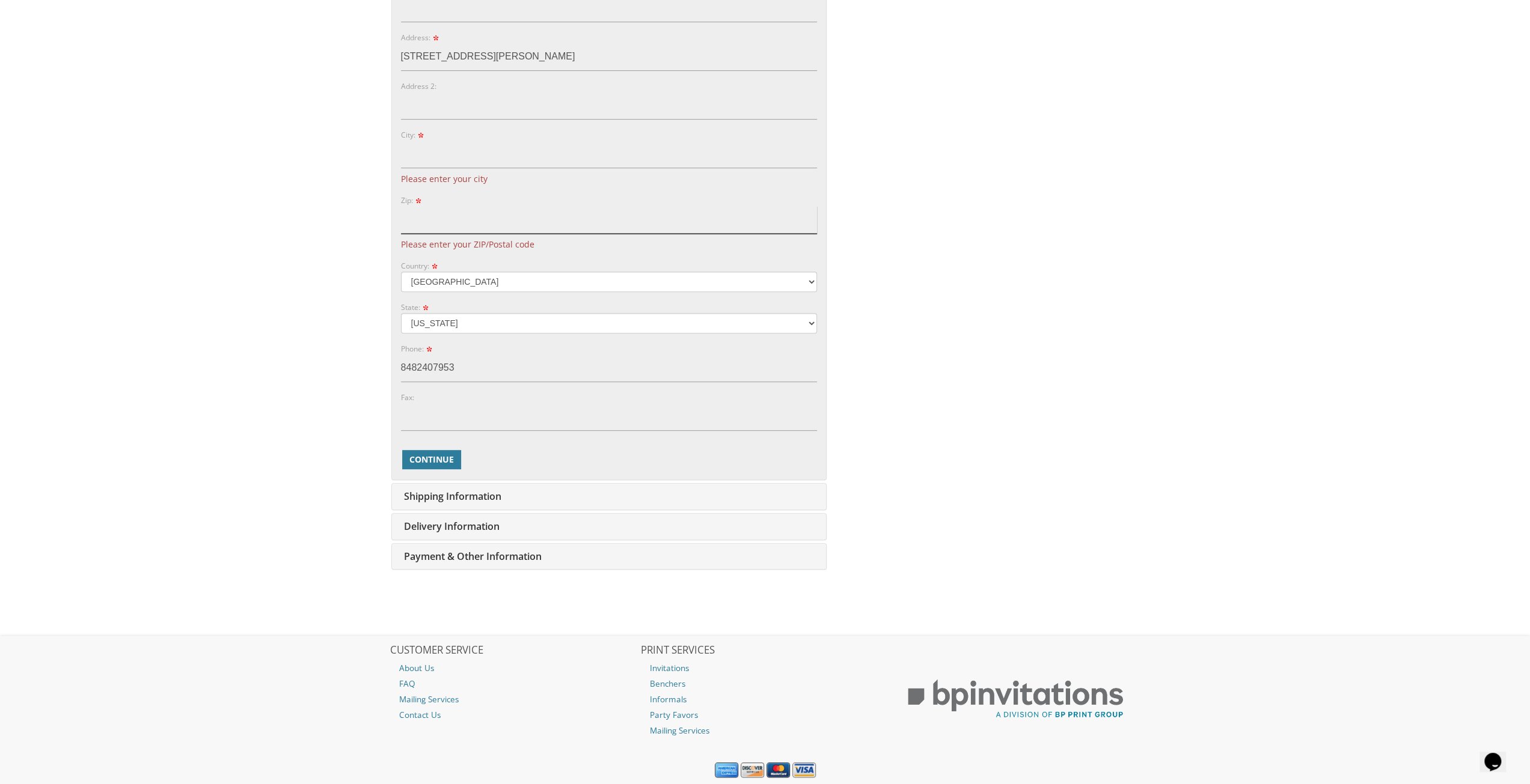
drag, startPoint x: 465, startPoint y: 215, endPoint x: 462, endPoint y: 222, distance: 7.6
click at [465, 216] on input "Zip:" at bounding box center [609, 220] width 416 height 28
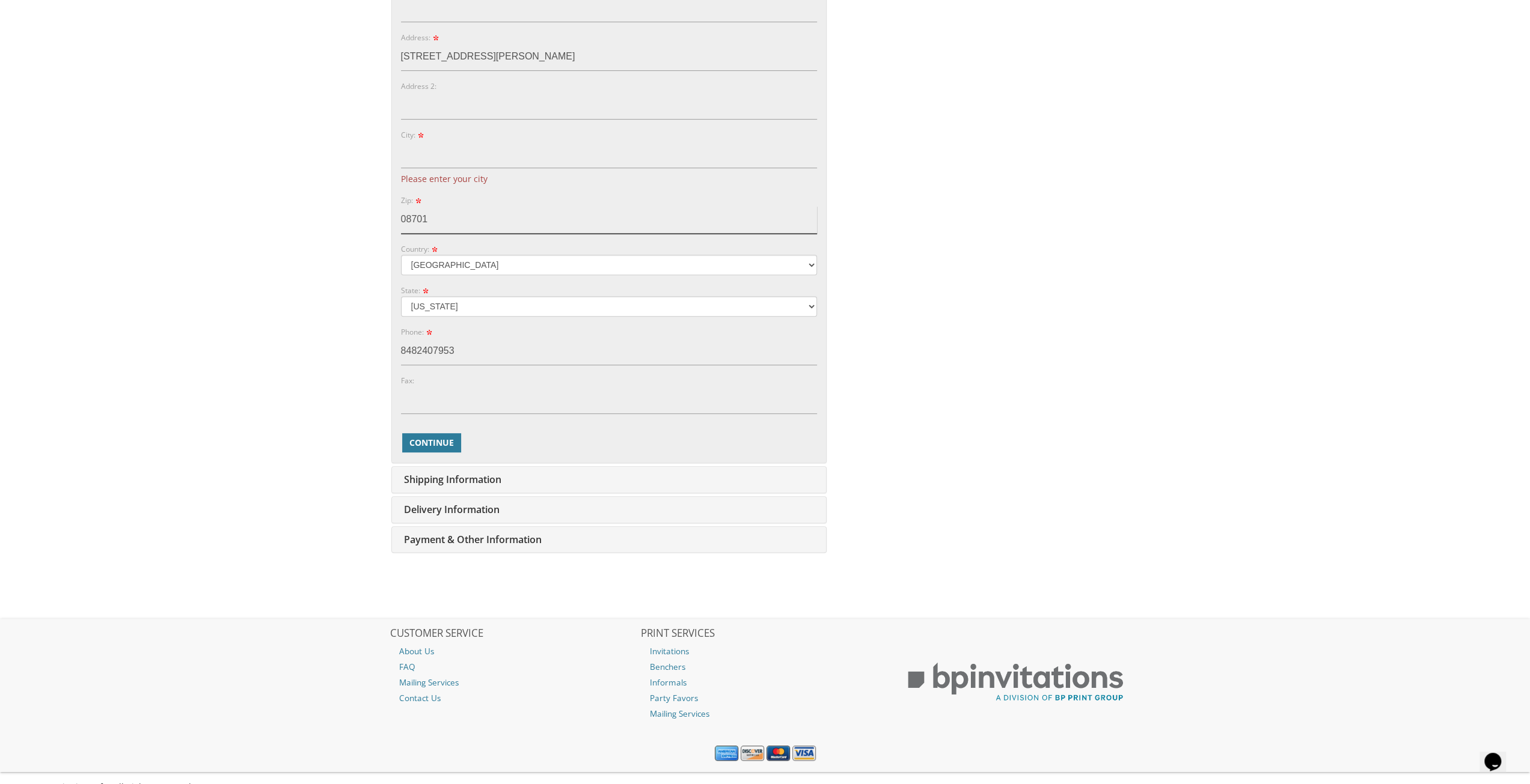
type input "08701"
click at [421, 159] on input "City:" at bounding box center [609, 155] width 416 height 28
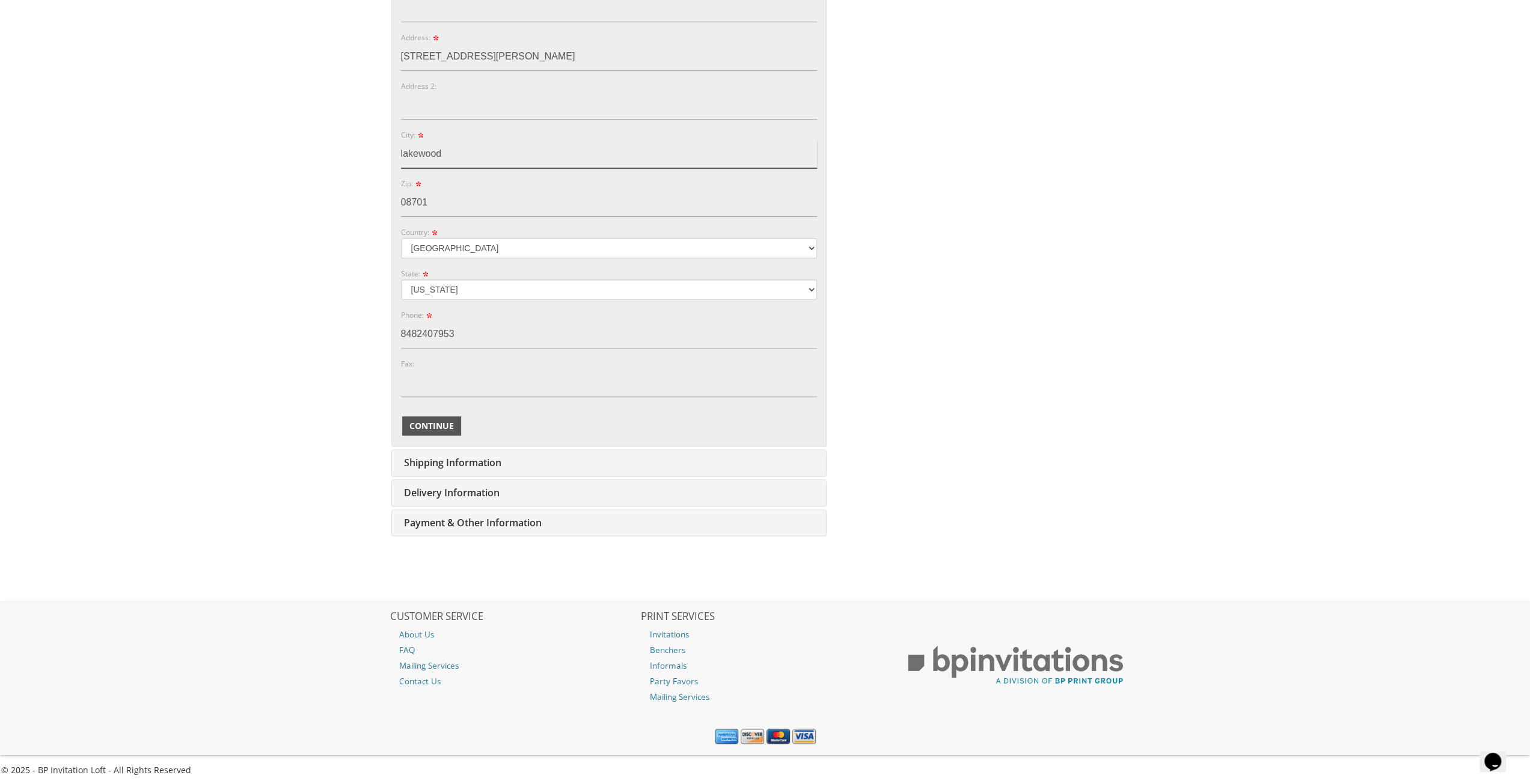
type input "lakewood"
click at [443, 417] on button "Continue" at bounding box center [431, 425] width 59 height 19
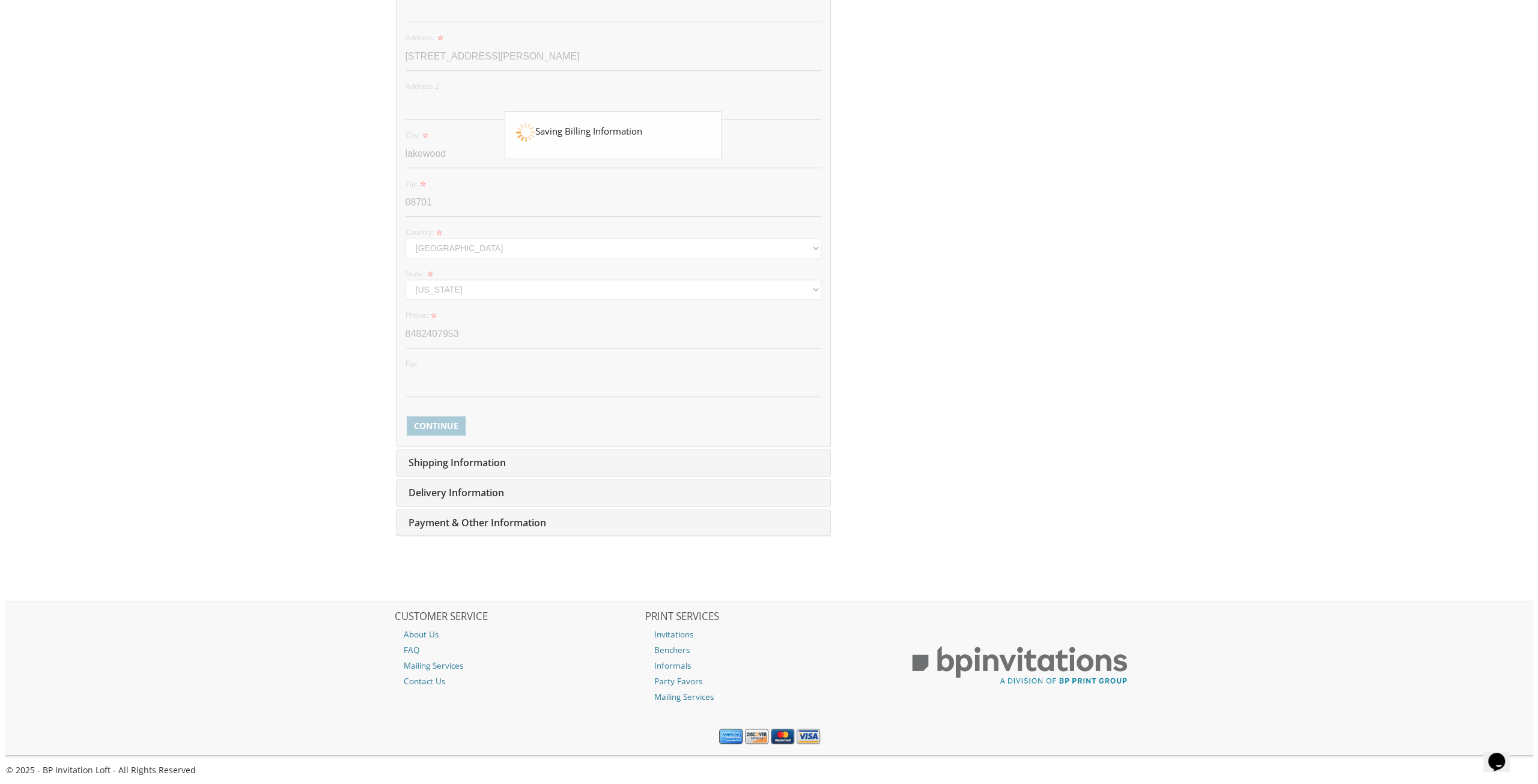
scroll to position [0, 0]
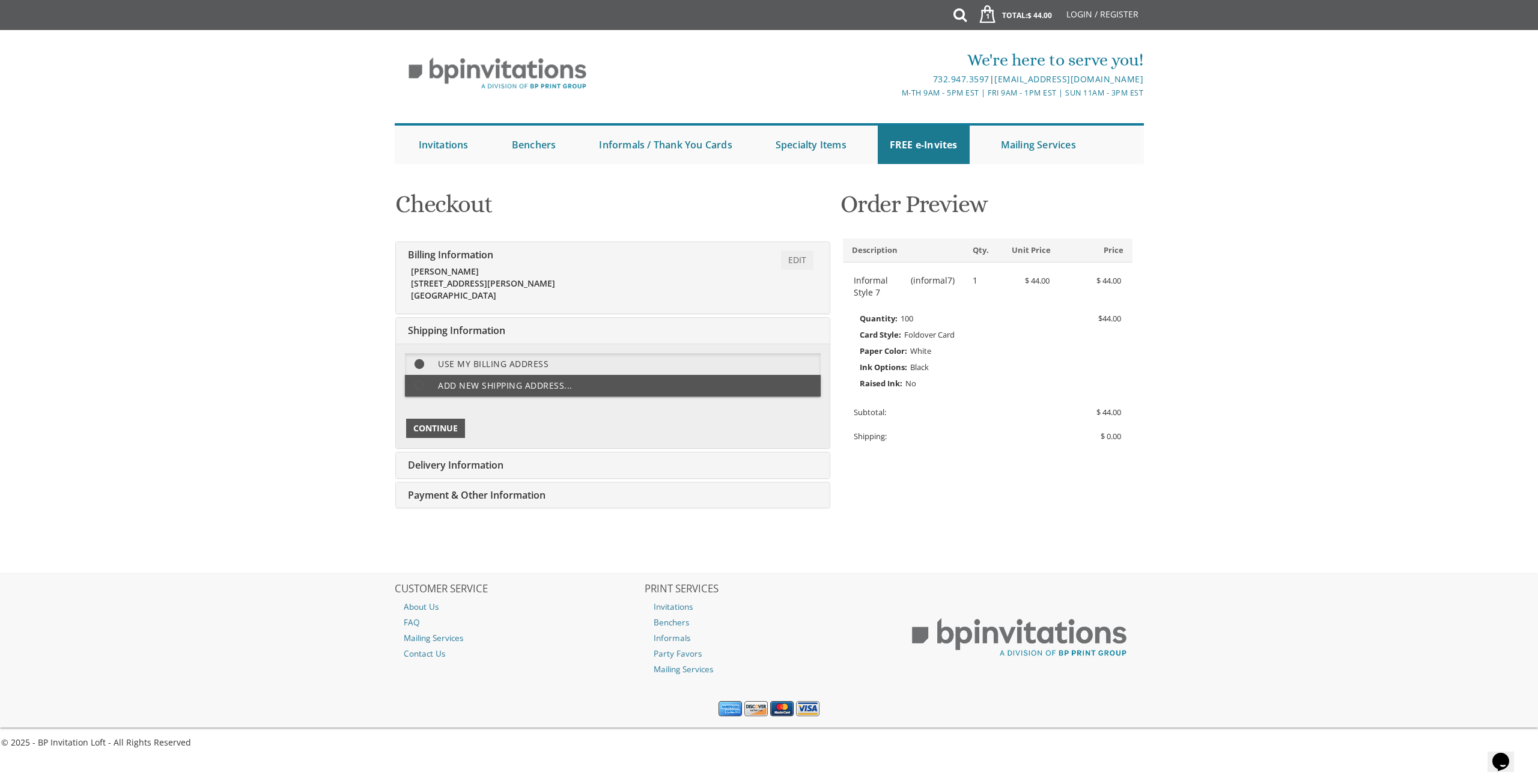
click at [435, 423] on span "Continue" at bounding box center [435, 428] width 44 height 12
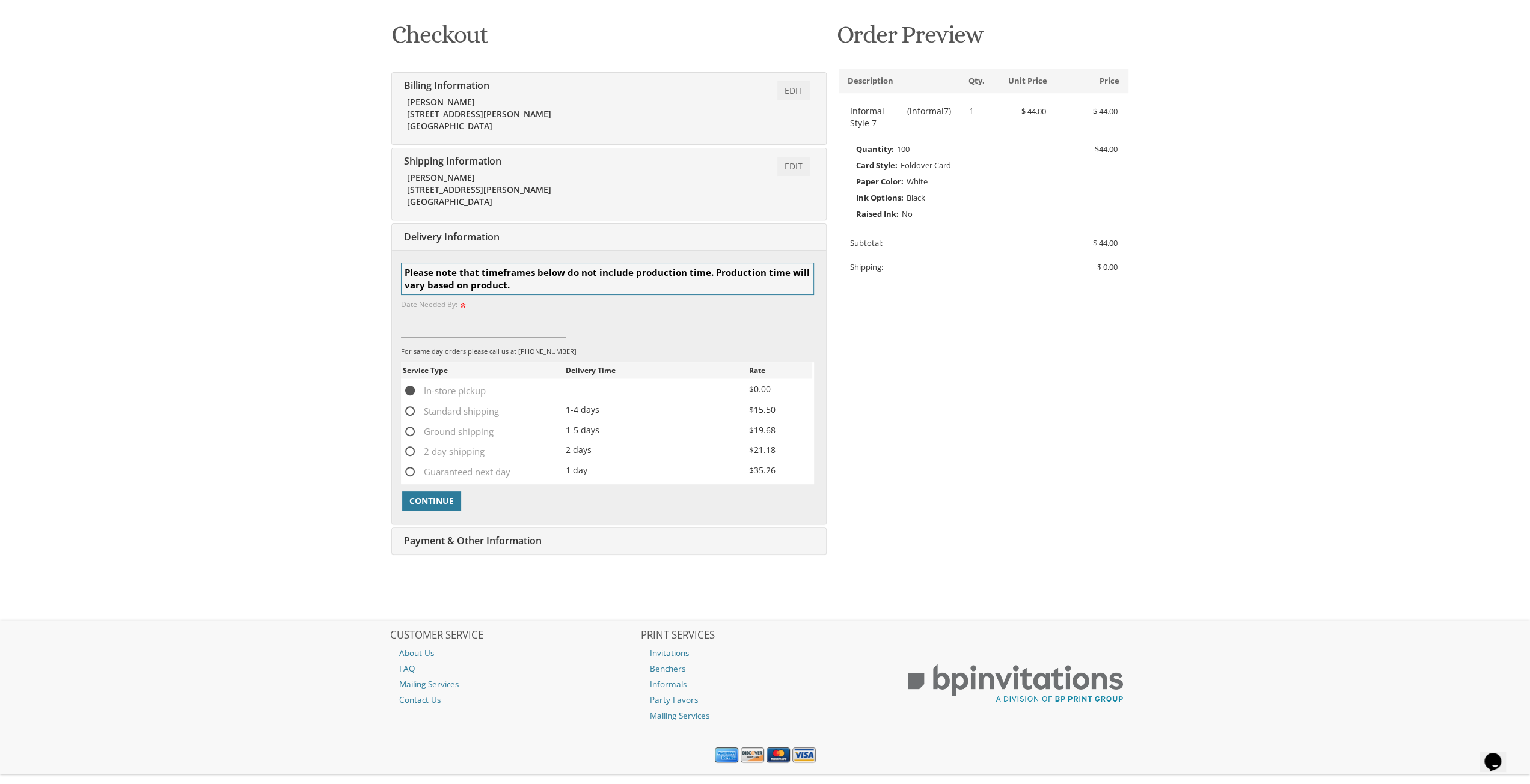
scroll to position [189, 0]
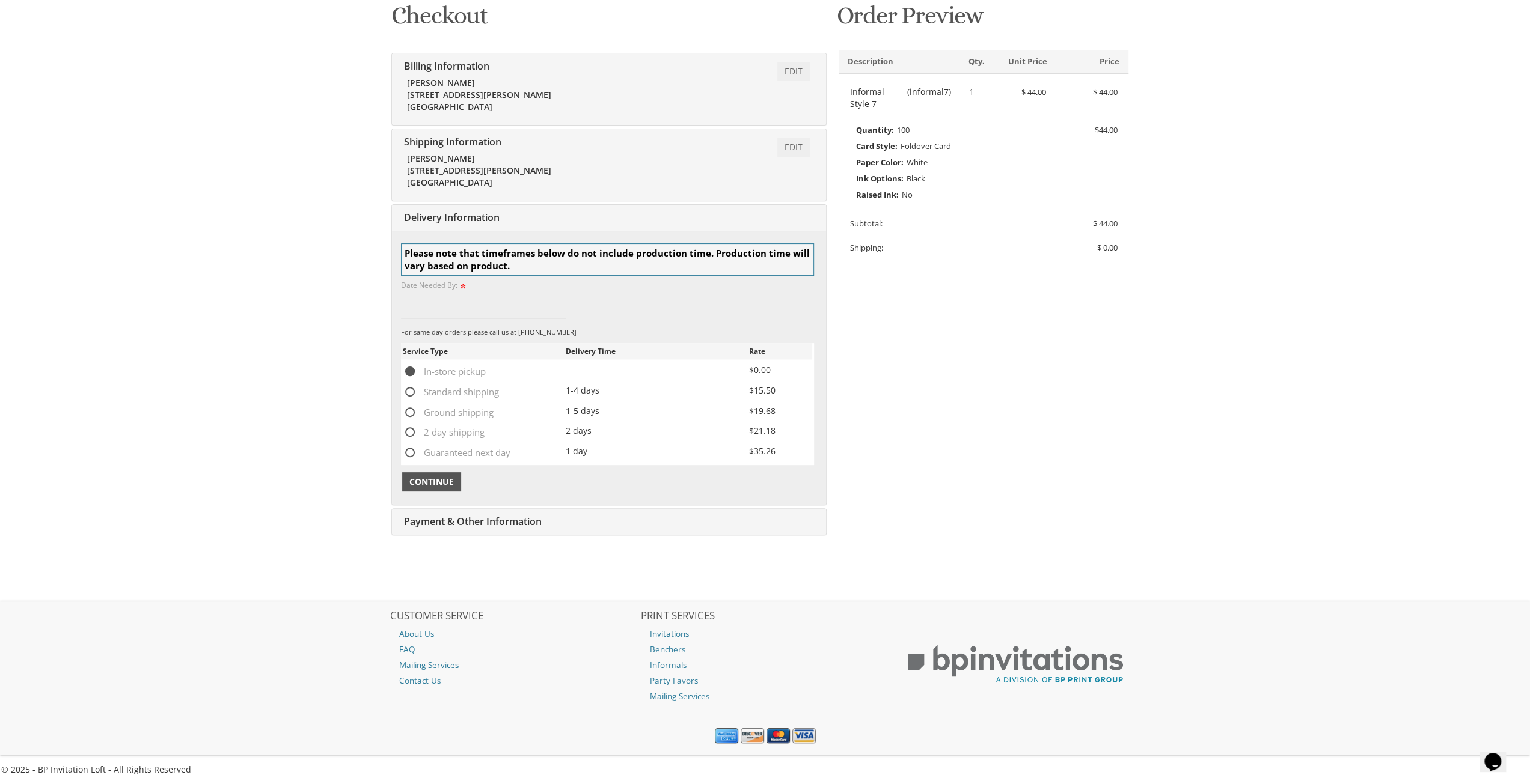
click at [425, 476] on span "Continue" at bounding box center [431, 481] width 44 height 12
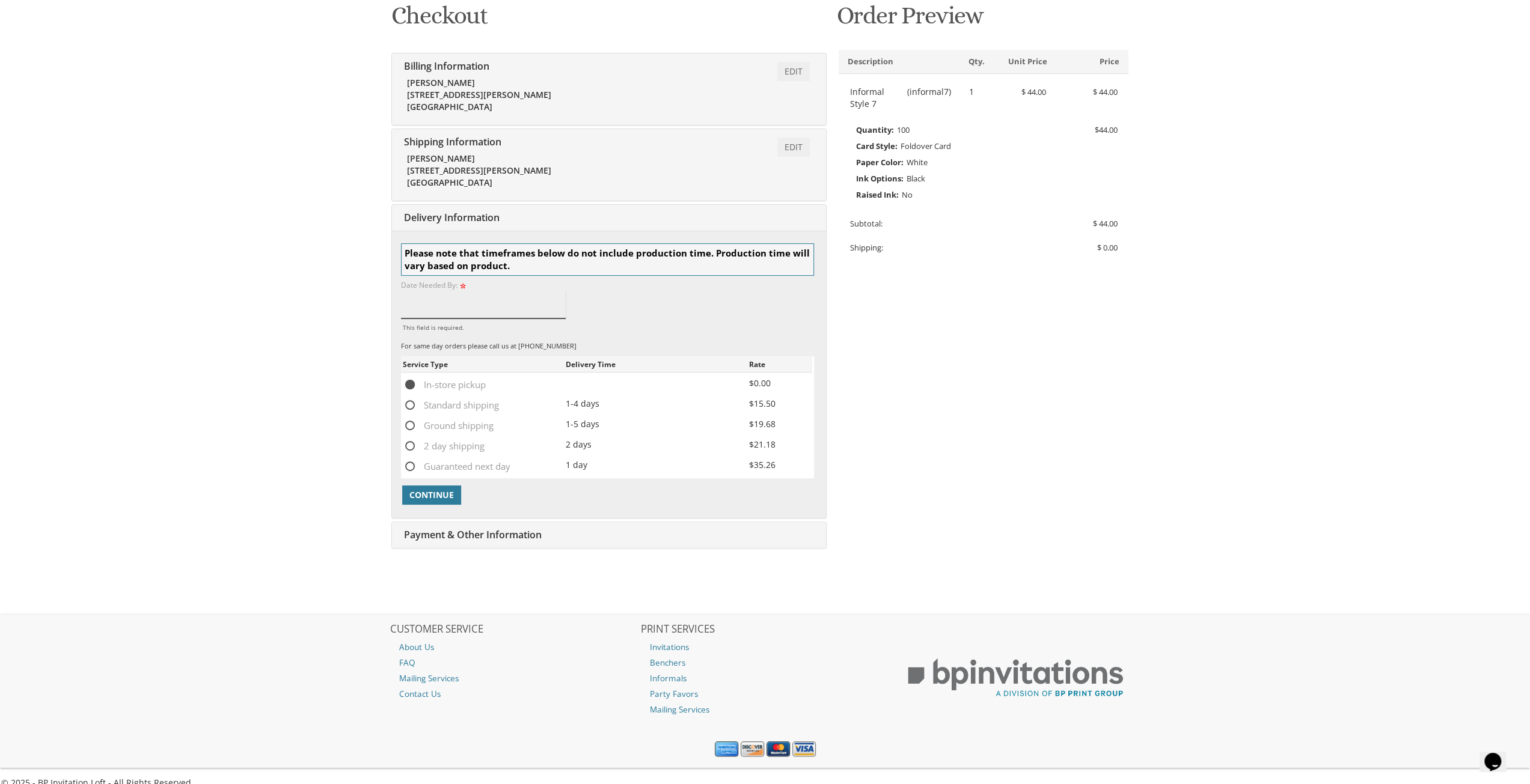
click at [465, 303] on input "This field is required." at bounding box center [484, 304] width 165 height 28
click at [464, 303] on input "This field is required." at bounding box center [484, 304] width 165 height 28
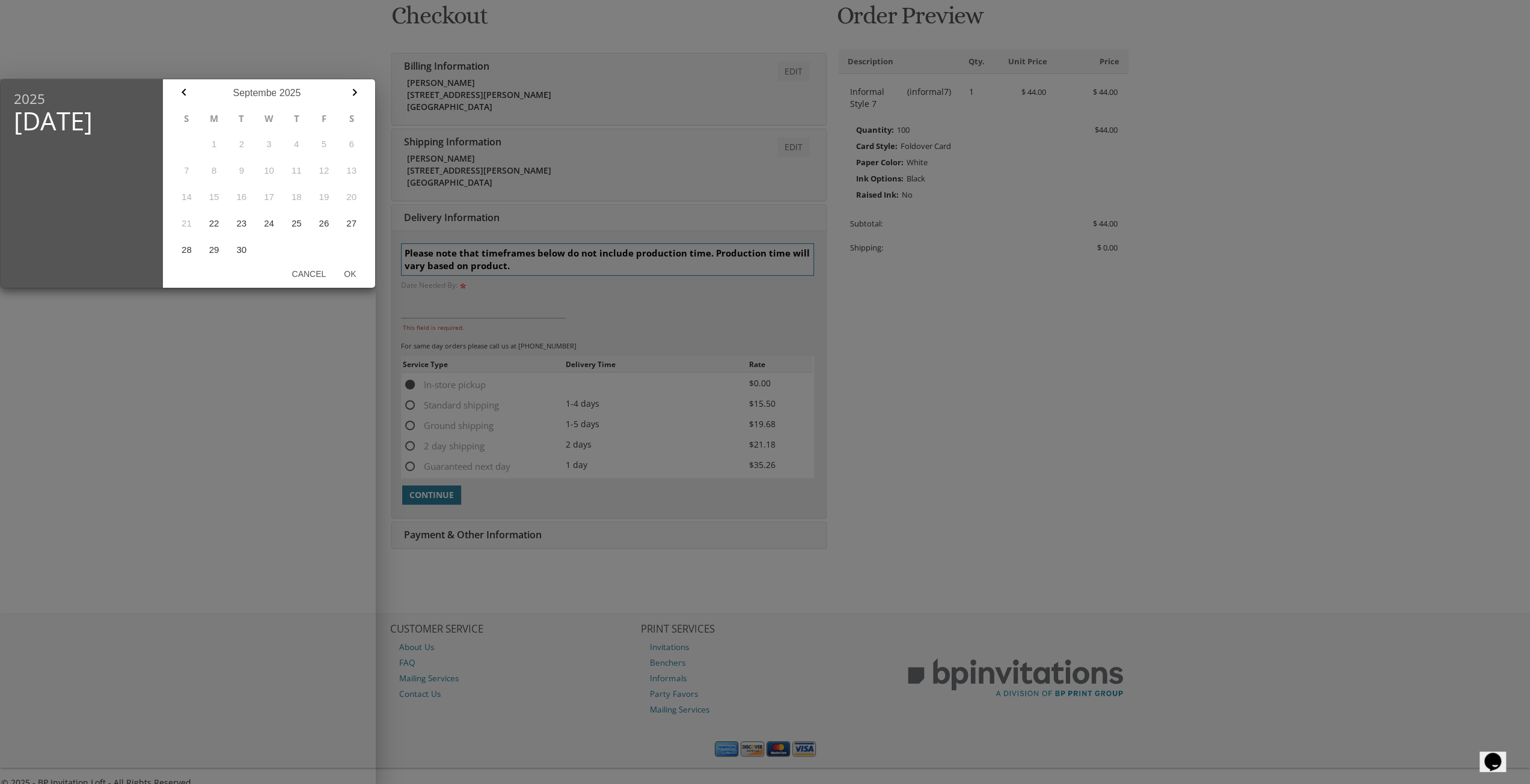
click at [464, 303] on div at bounding box center [765, 293] width 1530 height 980
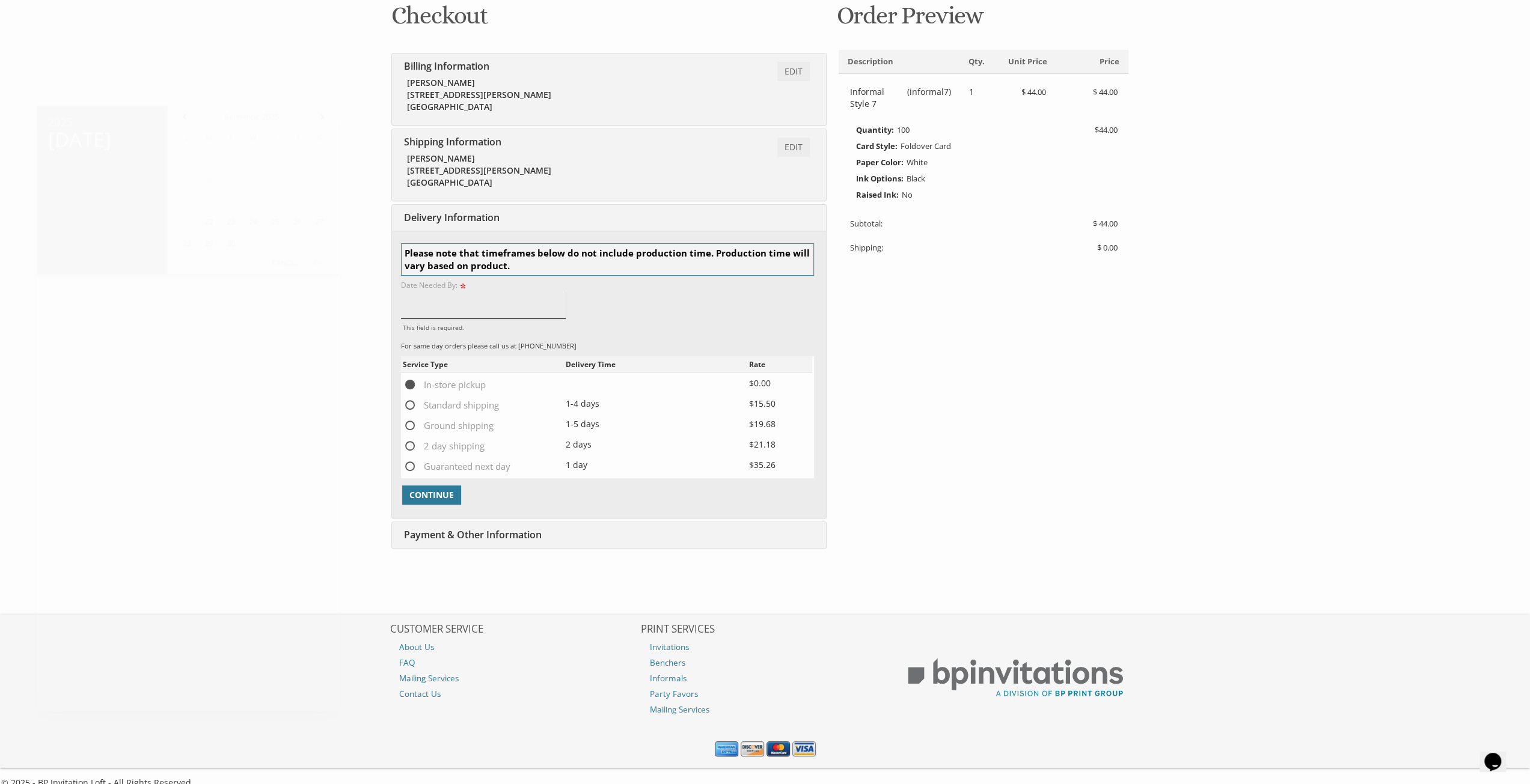
click at [464, 301] on input "This field is required." at bounding box center [484, 304] width 165 height 28
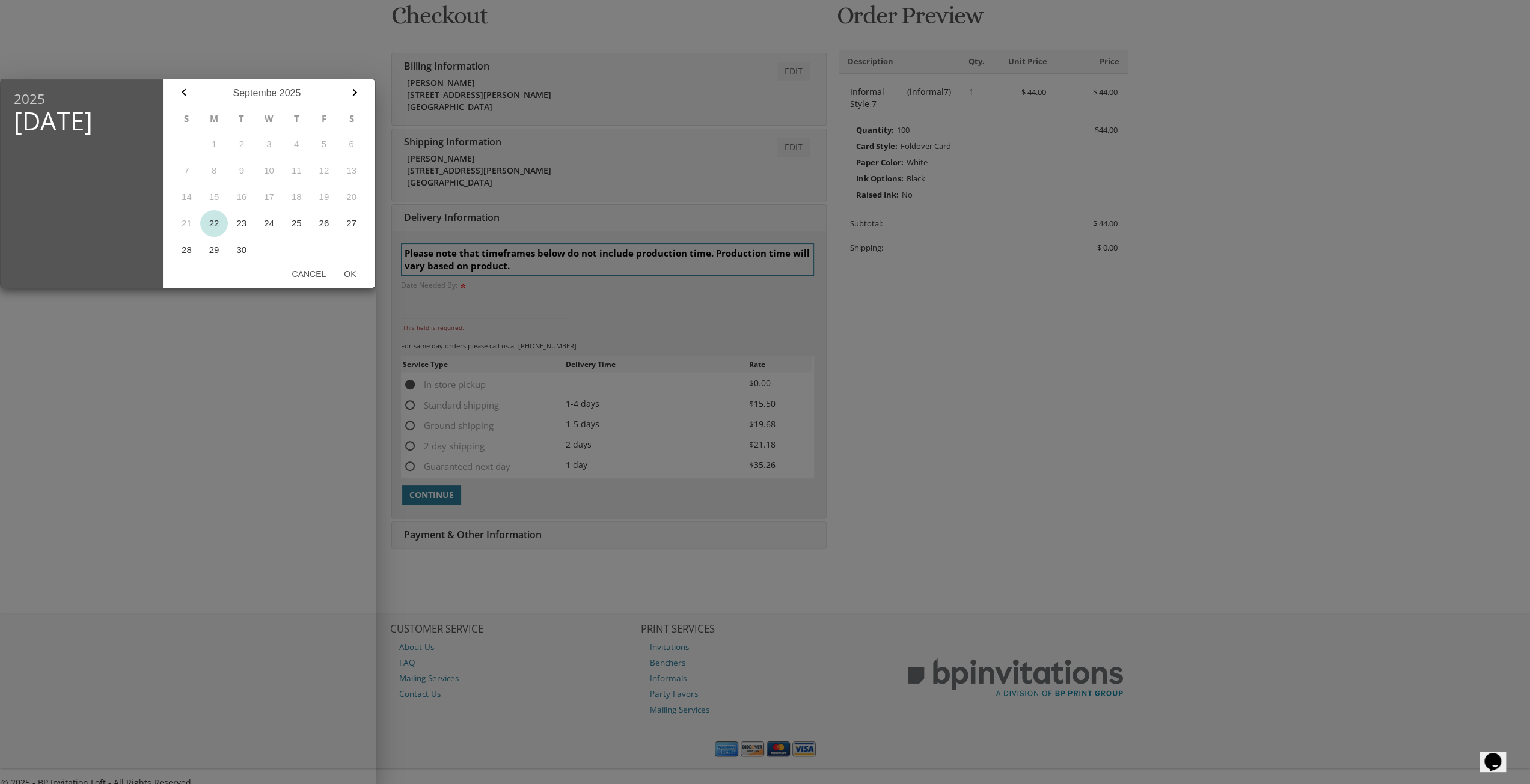
click at [213, 225] on button "22" at bounding box center [214, 223] width 28 height 26
click at [349, 278] on button "Ok" at bounding box center [350, 273] width 30 height 22
type input "Sep 22, 2025"
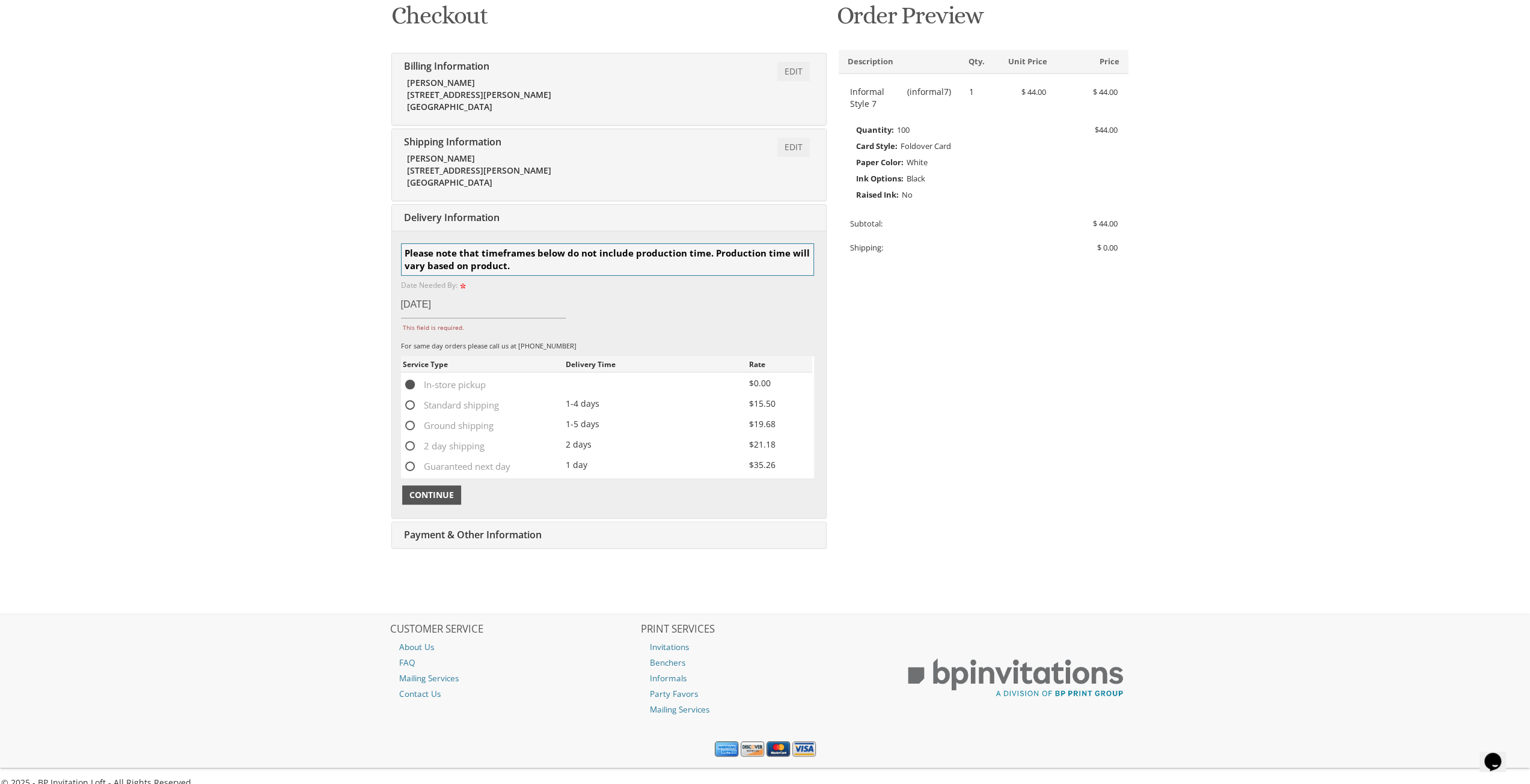
click at [442, 489] on span "Continue" at bounding box center [431, 495] width 44 height 12
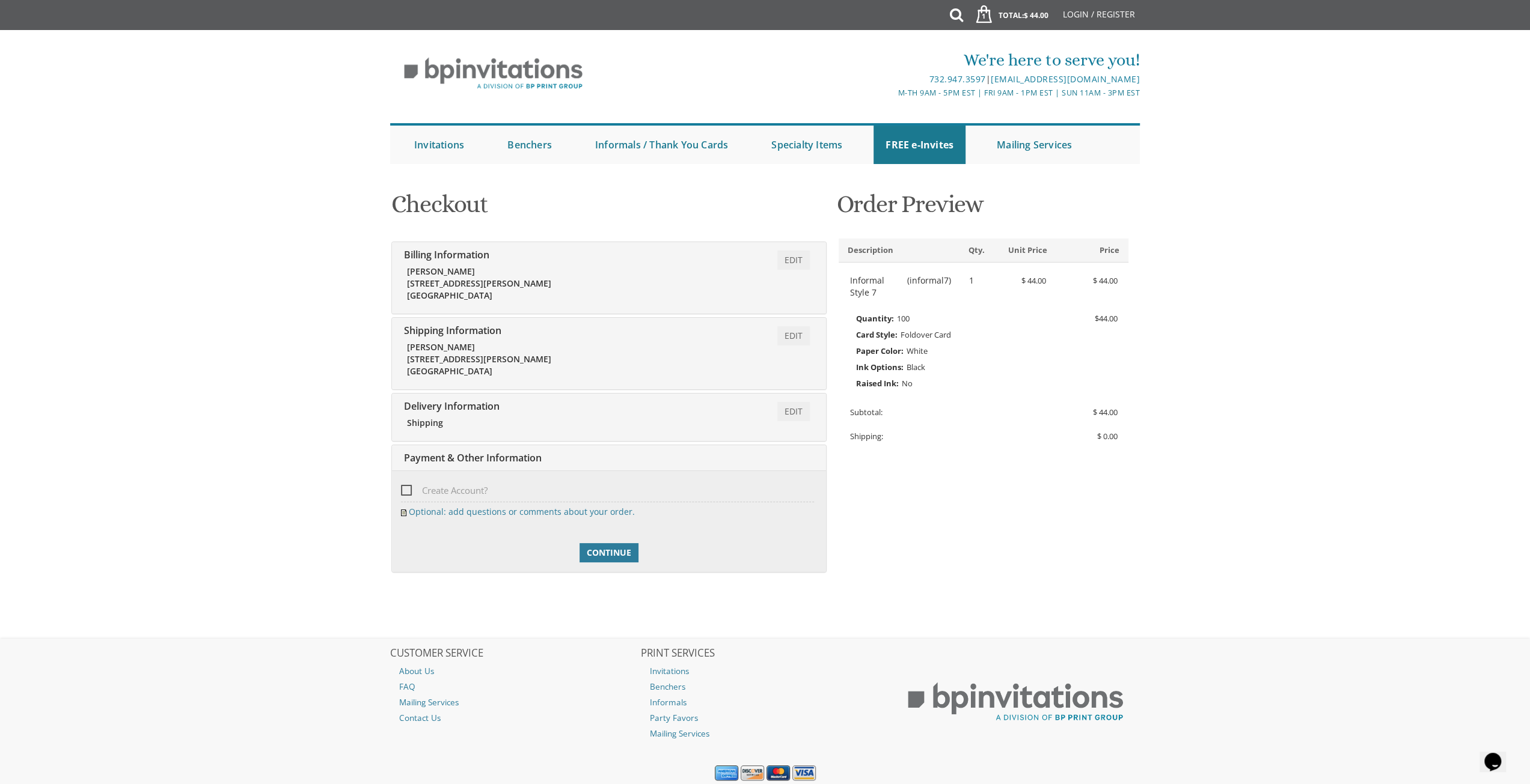
scroll to position [38, 0]
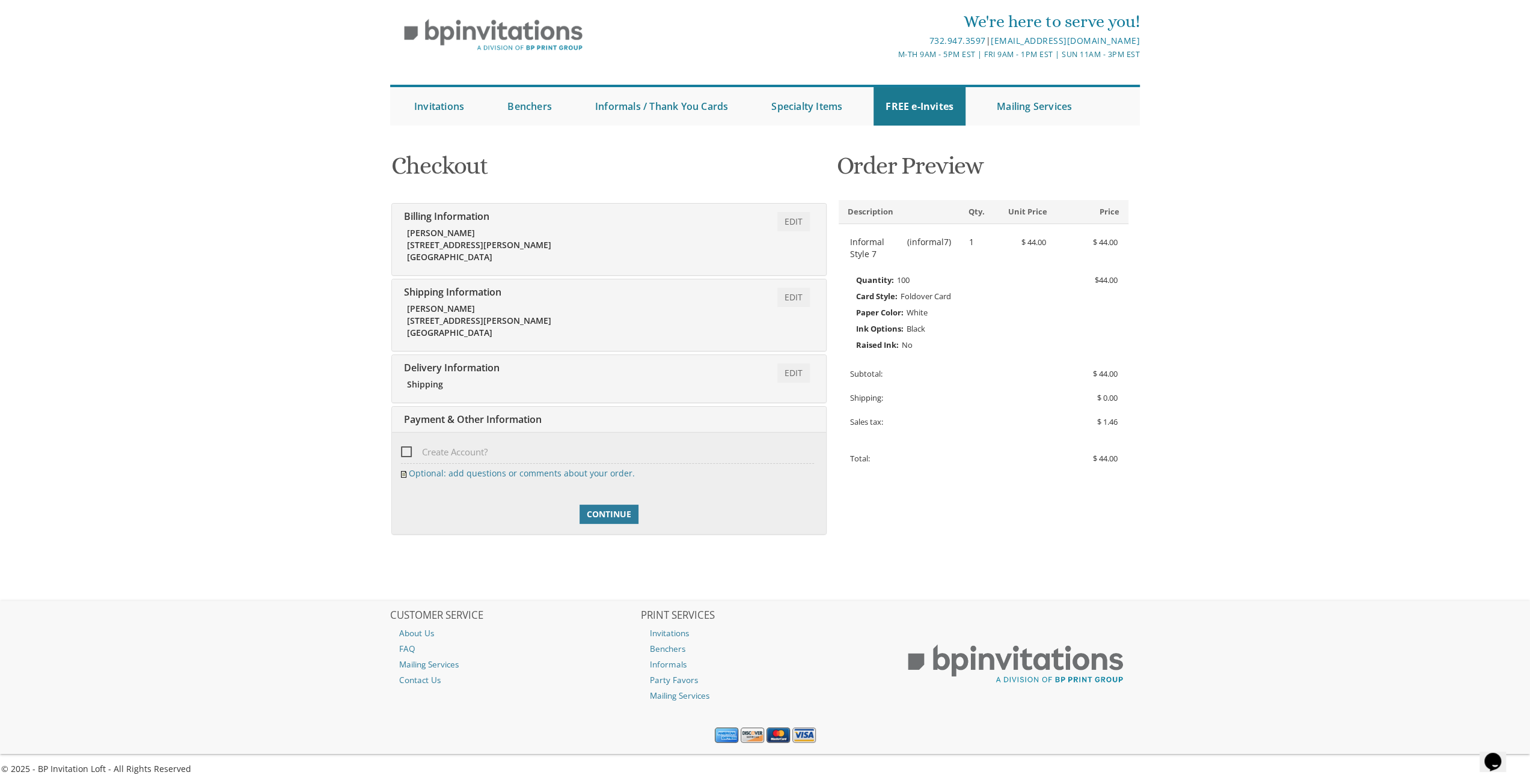
click at [411, 450] on span "Create Account?" at bounding box center [444, 452] width 87 height 15
click at [409, 450] on input "Create Account?" at bounding box center [405, 451] width 8 height 8
checkbox input "true"
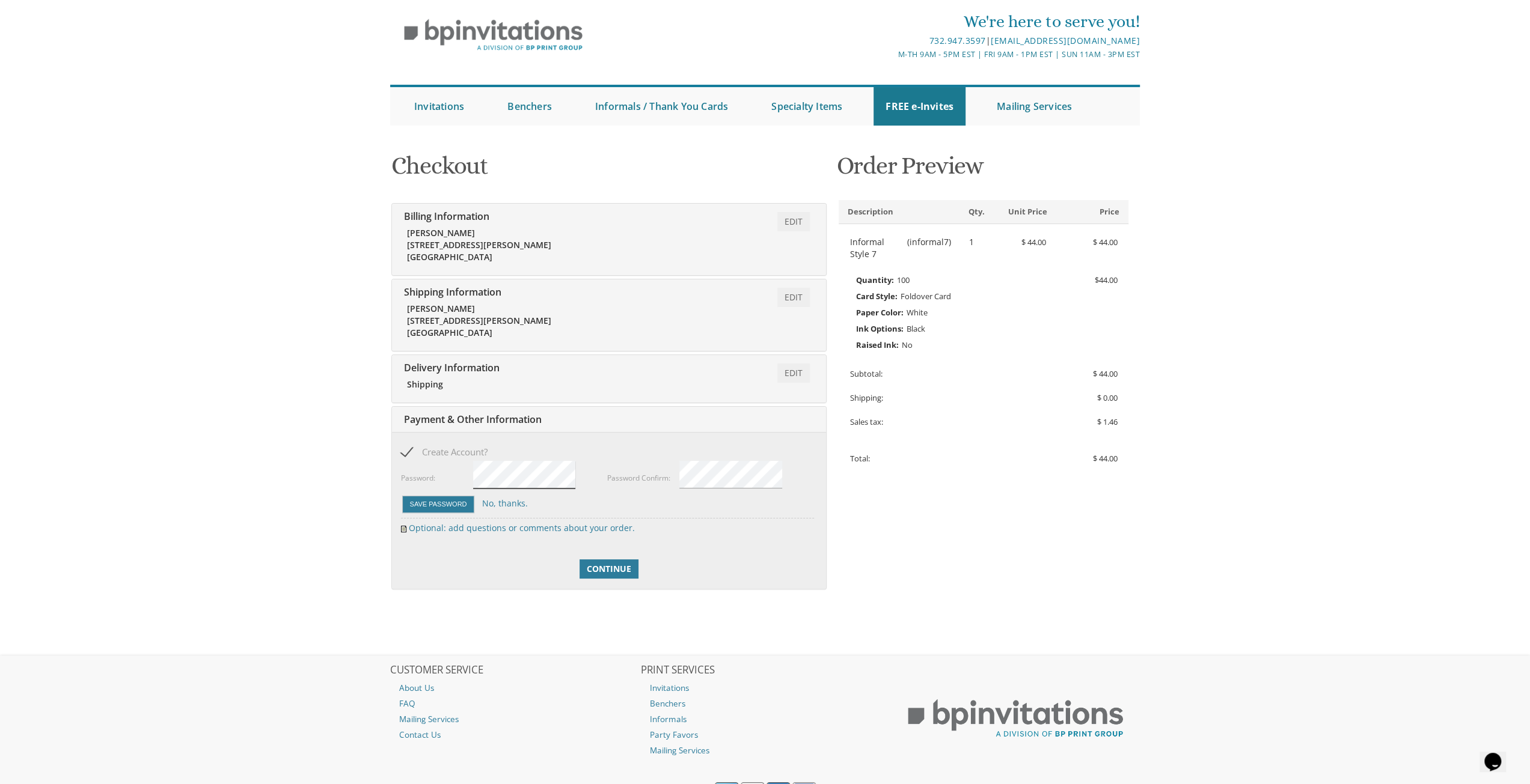
click at [451, 468] on div "Password:" at bounding box center [504, 477] width 207 height 35
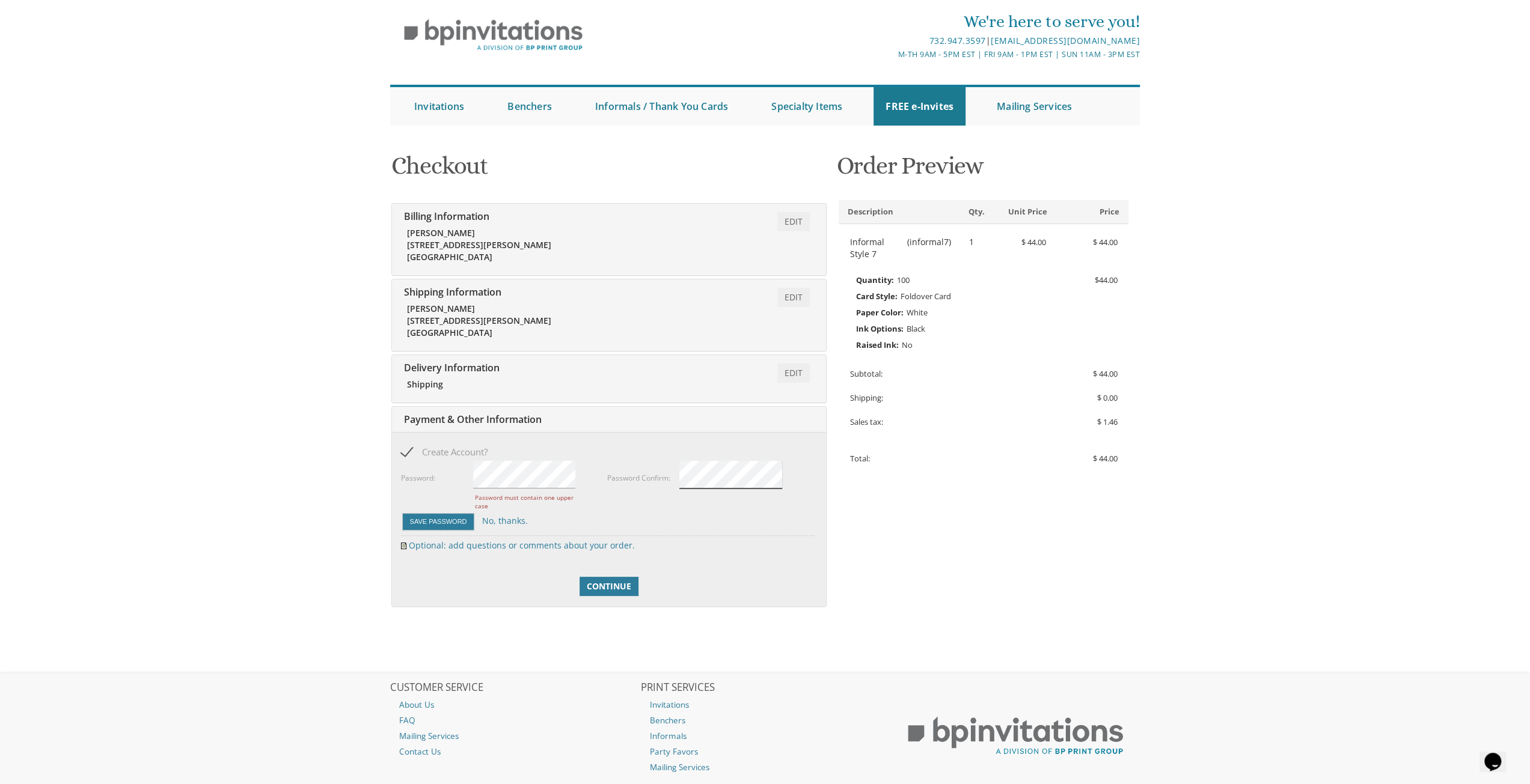
click at [402, 513] on button "Save Password" at bounding box center [438, 522] width 73 height 17
click at [523, 461] on div "Create Account? Add a password for quicker checkout and access to more features…" at bounding box center [607, 489] width 413 height 90
drag, startPoint x: 517, startPoint y: 455, endPoint x: 421, endPoint y: 450, distance: 96.1
click at [421, 450] on div "Create Account? Add a password for quicker checkout and access to more features…" at bounding box center [607, 489] width 413 height 90
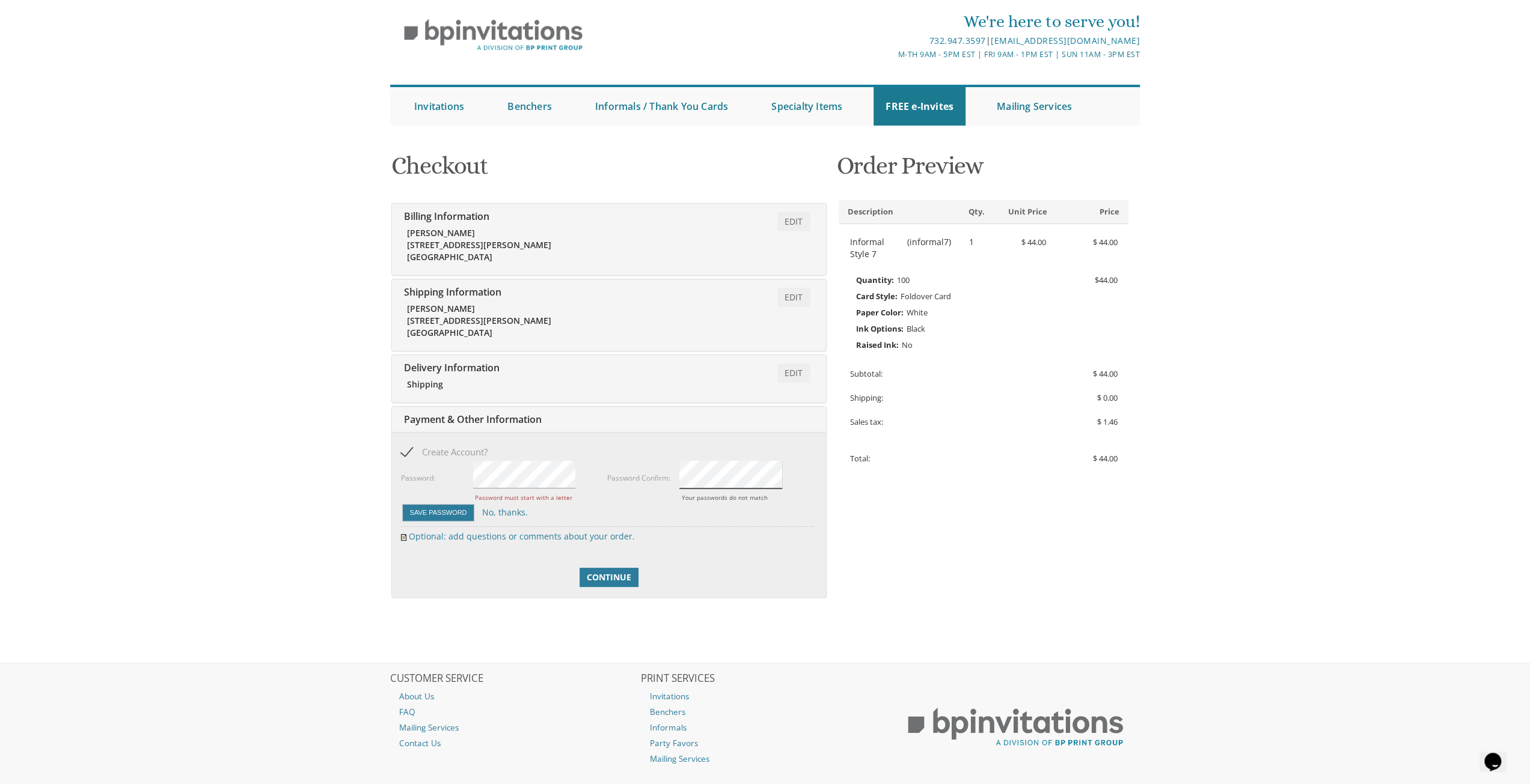
click at [634, 494] on div "Password Confirm: Your passwords do not match" at bounding box center [710, 481] width 207 height 43
click at [637, 493] on div "Password Confirm: Your passwords do not match" at bounding box center [710, 481] width 207 height 43
click at [373, 488] on body "My Cart 1 Total: $ 44.00 $ 44.00 Informal Style 7 Qty. 1" at bounding box center [765, 406] width 1530 height 888
click at [669, 476] on div "Password Confirm: Your passwords do not match" at bounding box center [710, 481] width 207 height 43
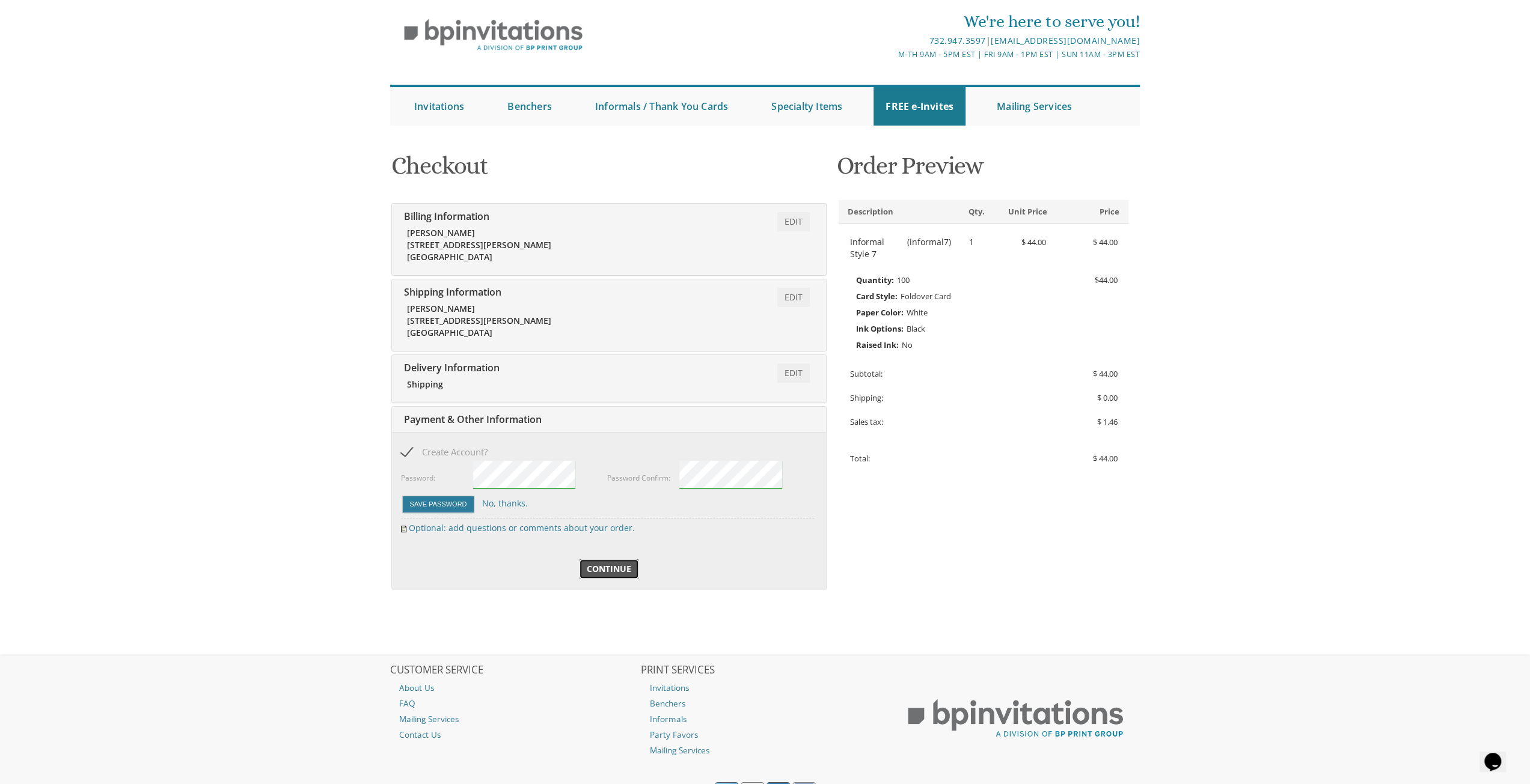
click at [602, 568] on span "Continue" at bounding box center [609, 569] width 44 height 12
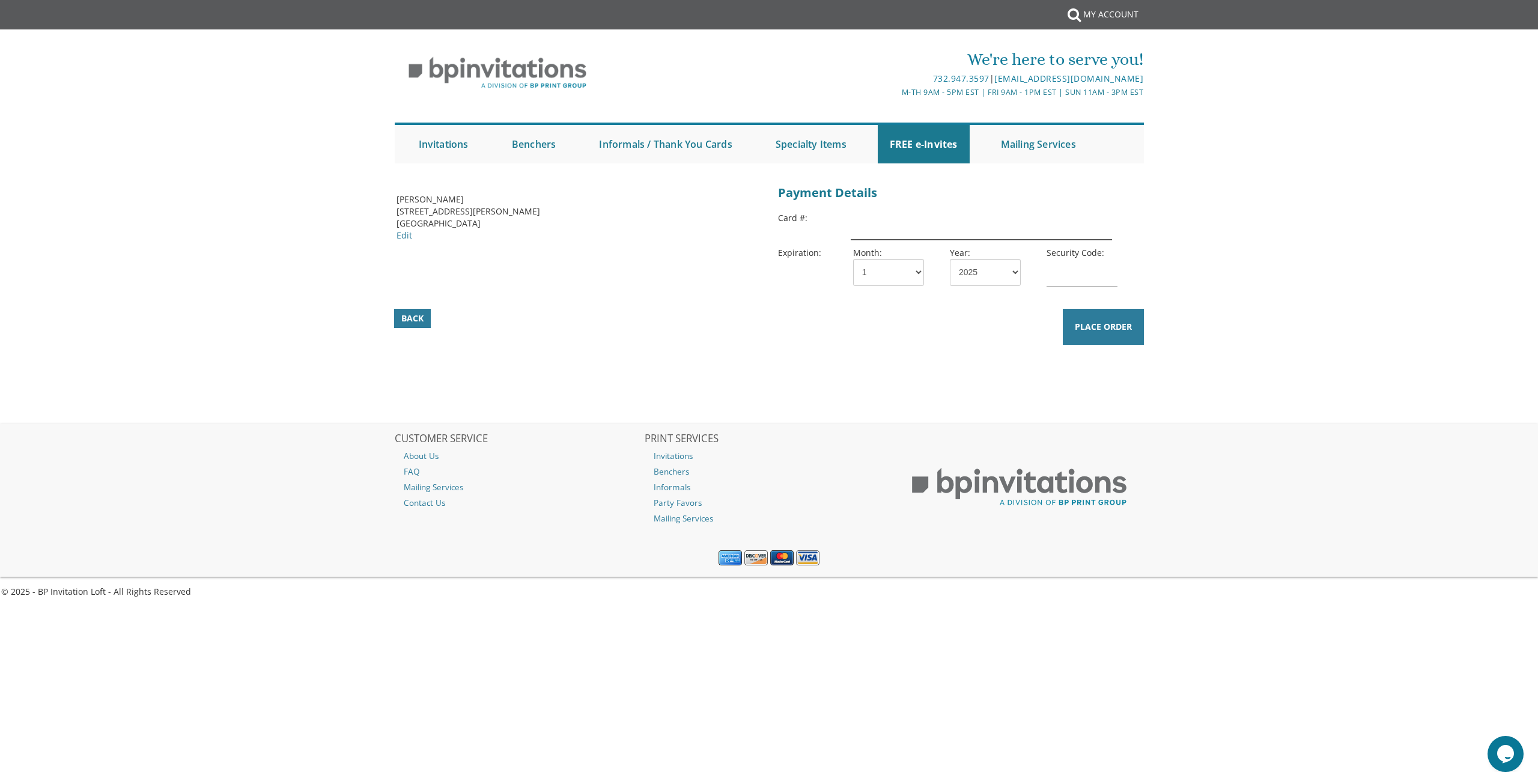
click at [926, 226] on input "text" at bounding box center [982, 226] width 262 height 28
type input "4266841453267310"
click at [907, 271] on select "1 2 3 4 5 6 7 8 9 10 11 12" at bounding box center [889, 272] width 71 height 27
select select "02"
click at [854, 259] on select "1 2 3 4 5 6 7 8 9 10 11 12" at bounding box center [889, 272] width 71 height 27
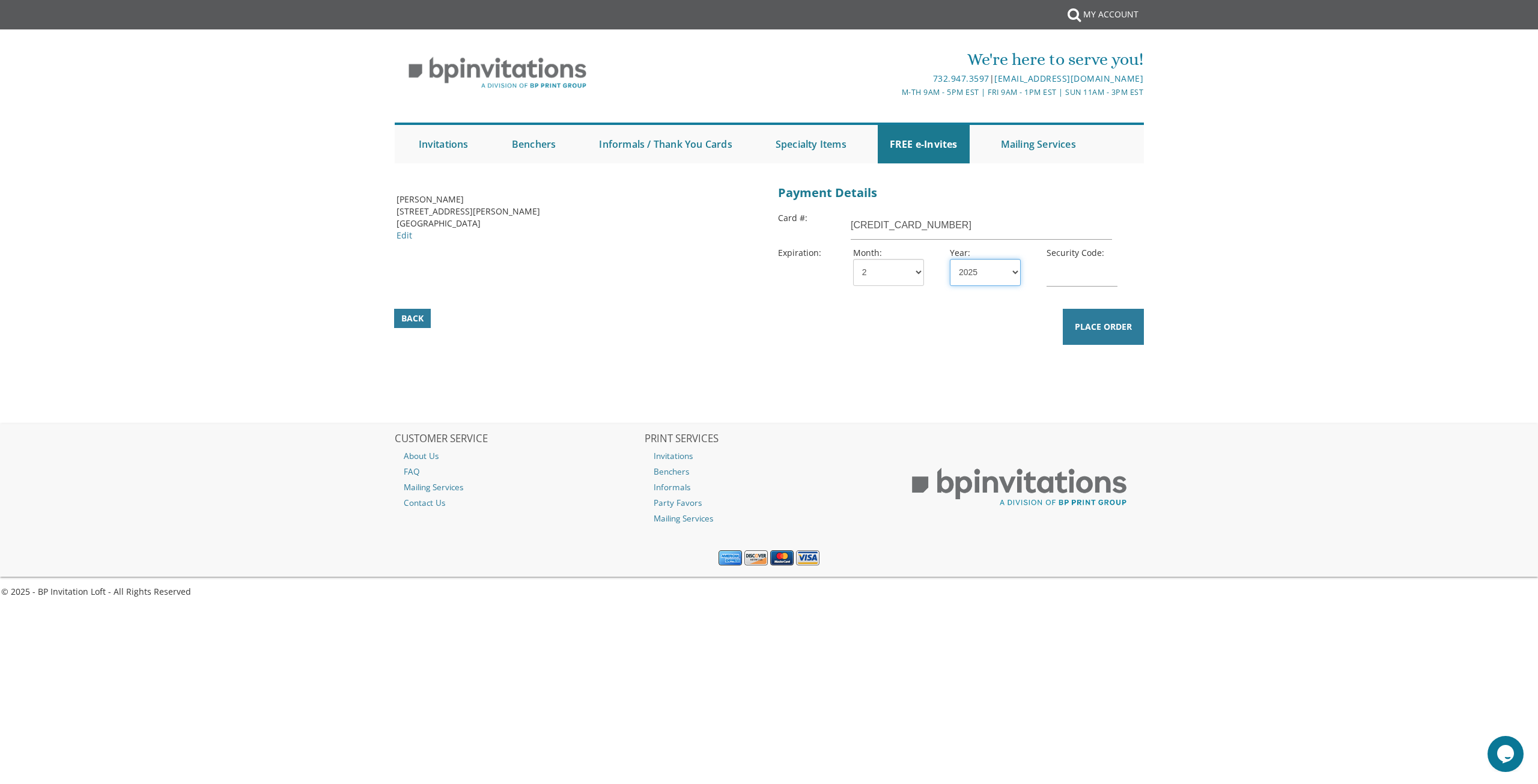
click at [967, 274] on select "2025 2026 2027 2028 2029 2030 2031 2032 2033 2034 2035" at bounding box center [985, 272] width 71 height 27
select select "30"
click at [950, 259] on select "2025 2026 2027 2028 2029 2030 2031 2032 2033 2034 2035" at bounding box center [985, 272] width 71 height 27
click at [1066, 246] on div "Month: 1 2 3 4 5 6 7 8 9 10 11 12 Year: 2025 2026 2027 2028 2029 2030 2031 2032…" at bounding box center [990, 269] width 291 height 47
click at [1066, 284] on input "text" at bounding box center [1081, 273] width 71 height 28
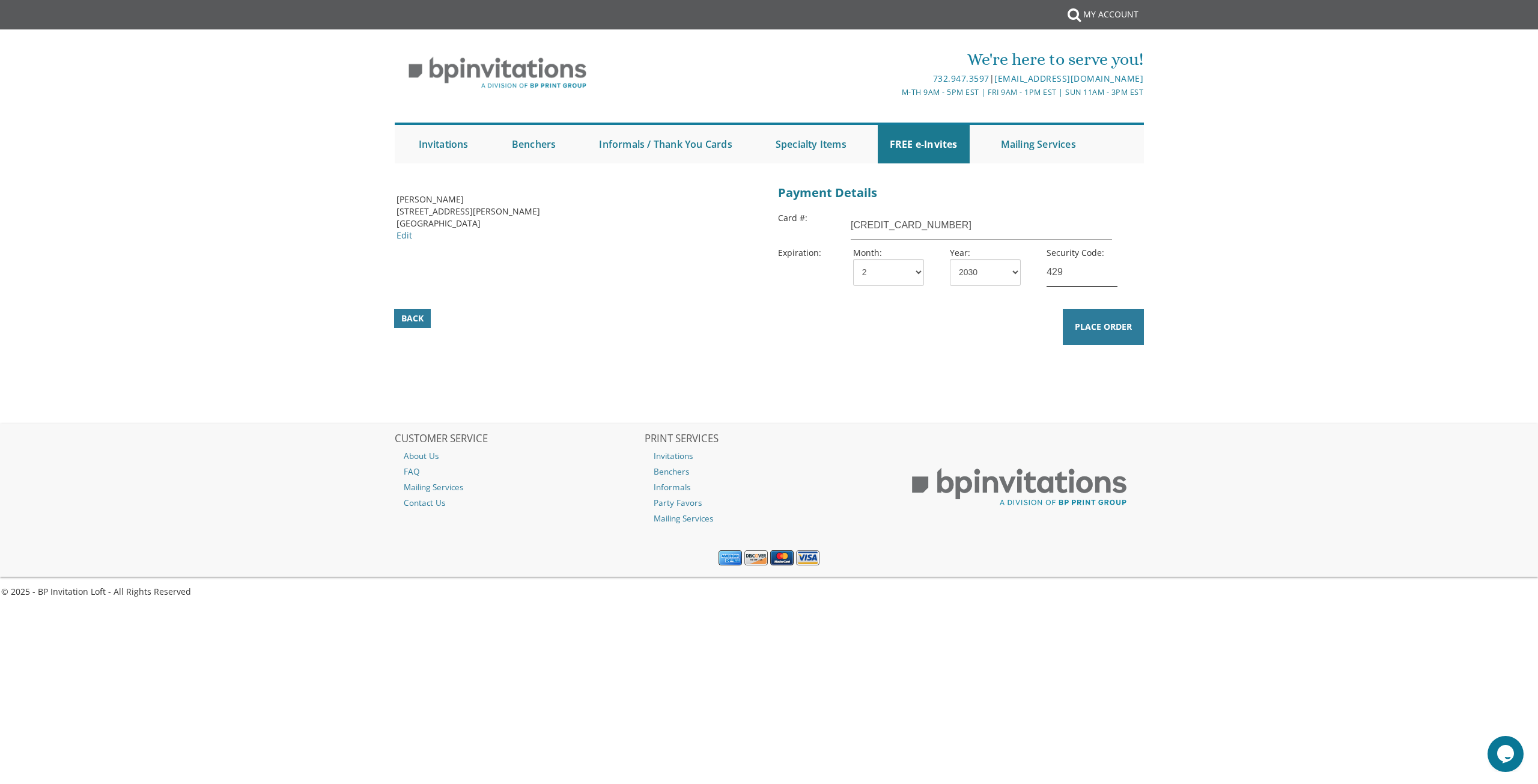
type input "429"
click at [847, 434] on h2 "PRINT SERVICES" at bounding box center [769, 439] width 249 height 12
click at [1109, 312] on button "Place Order" at bounding box center [1103, 327] width 81 height 36
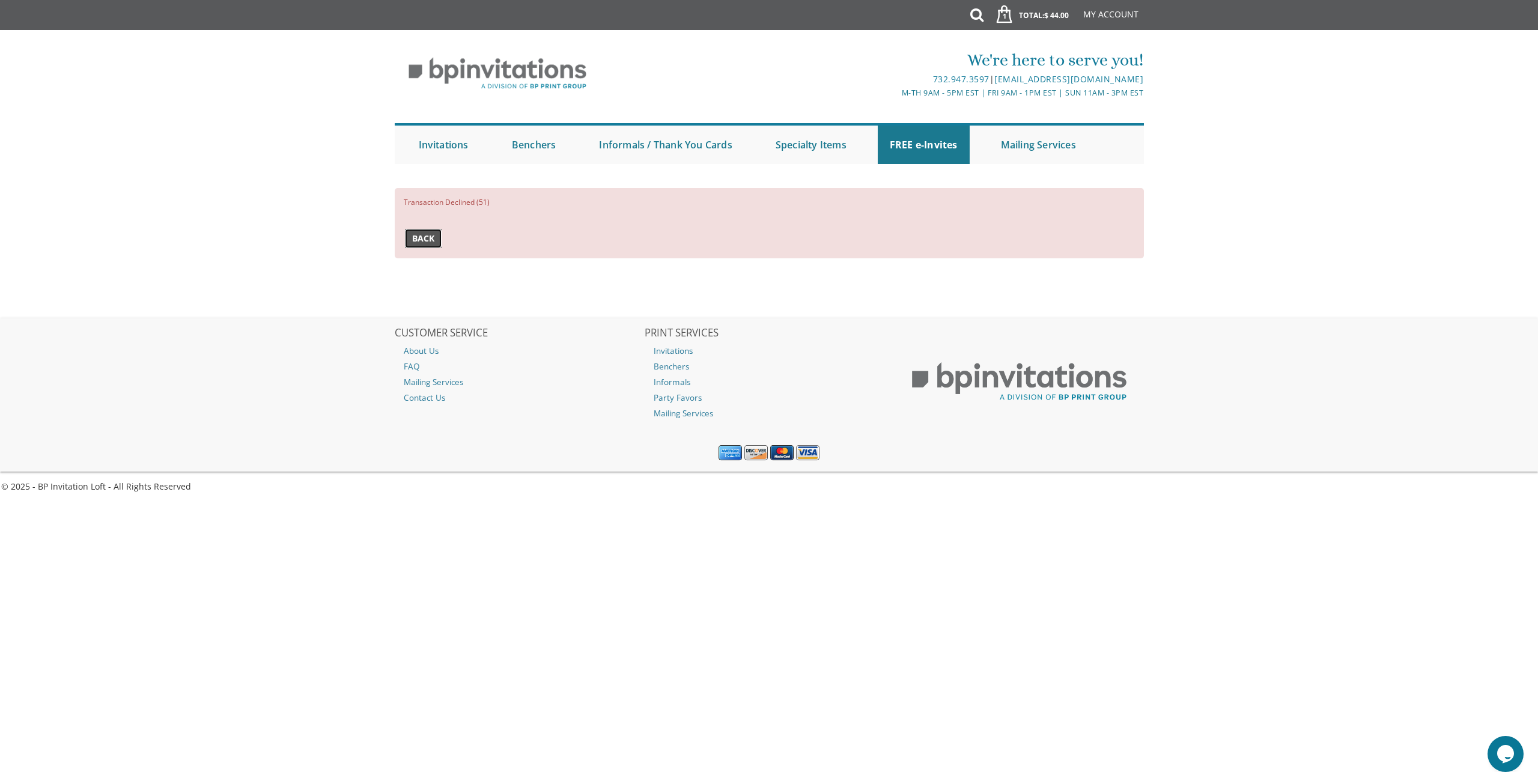
click at [425, 232] on link "Back" at bounding box center [423, 238] width 36 height 19
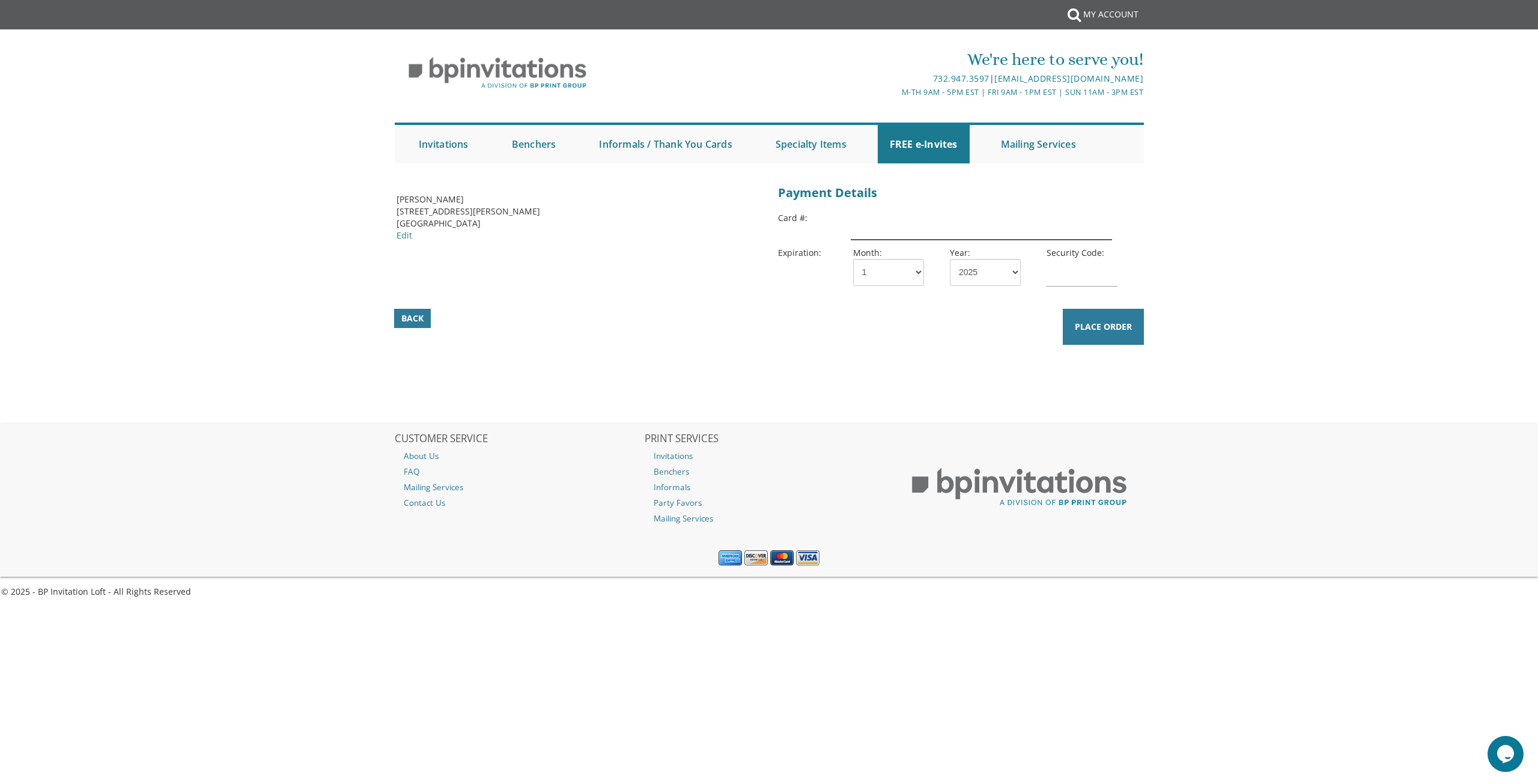
click at [963, 238] on input "text" at bounding box center [982, 226] width 262 height 28
type input "[CREDIT_CARD_NUMBER]"
click at [879, 281] on select "1 2 3 4 5 6 7 8 9 10 11 12" at bounding box center [889, 272] width 71 height 27
select select "02"
click at [854, 259] on select "1 2 3 4 5 6 7 8 9 10 11 12" at bounding box center [889, 272] width 71 height 27
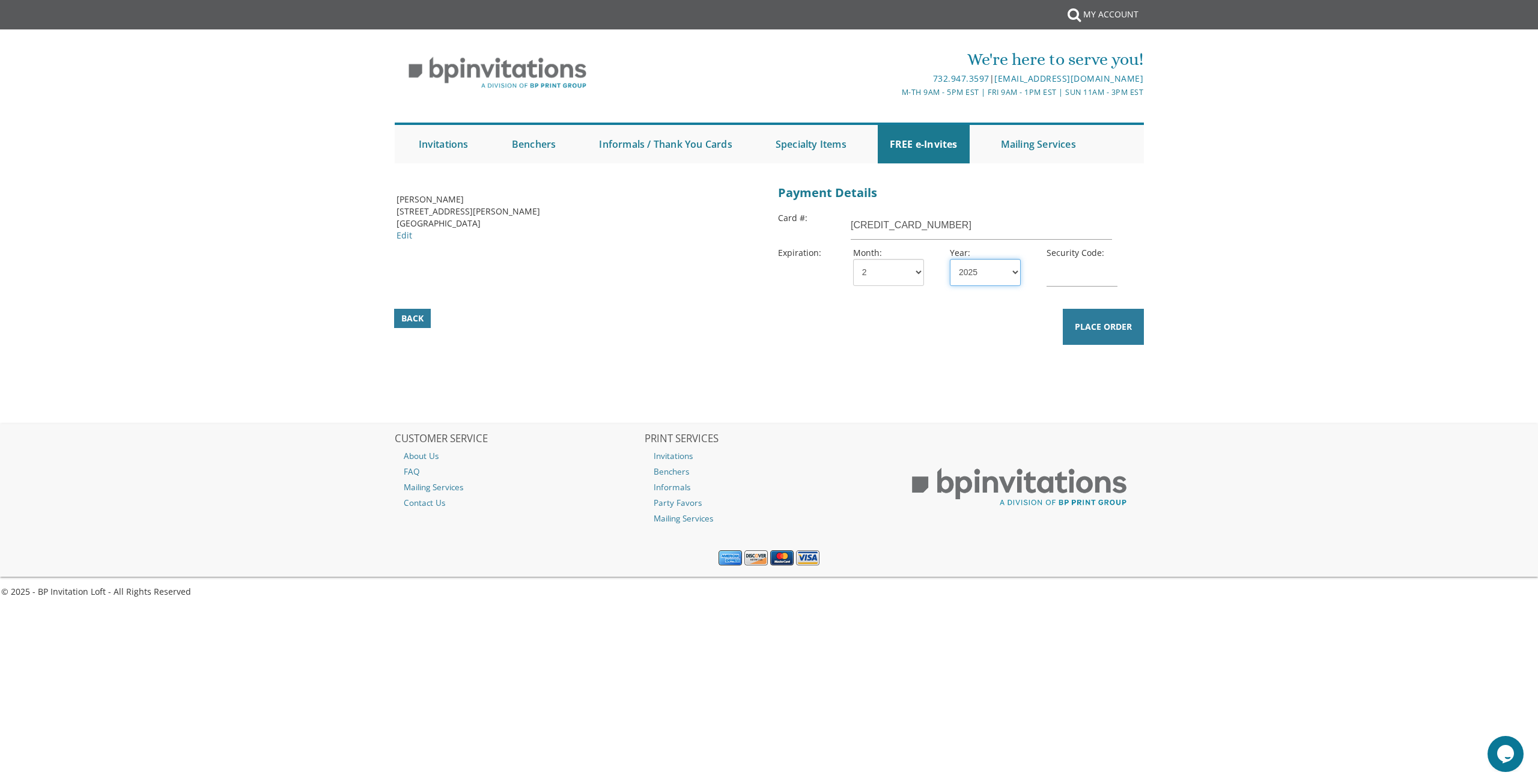
click at [975, 269] on select "2025 2026 2027 2028 2029 2030 2031 2032 2033 2034 2035" at bounding box center [985, 272] width 71 height 27
select select "30"
click at [950, 259] on select "2025 2026 2027 2028 2029 2030 2031 2032 2033 2034 2035" at bounding box center [985, 272] width 71 height 27
click at [1073, 253] on div "Security Code:" at bounding box center [1086, 269] width 96 height 44
click at [1070, 285] on input "text" at bounding box center [1081, 273] width 71 height 28
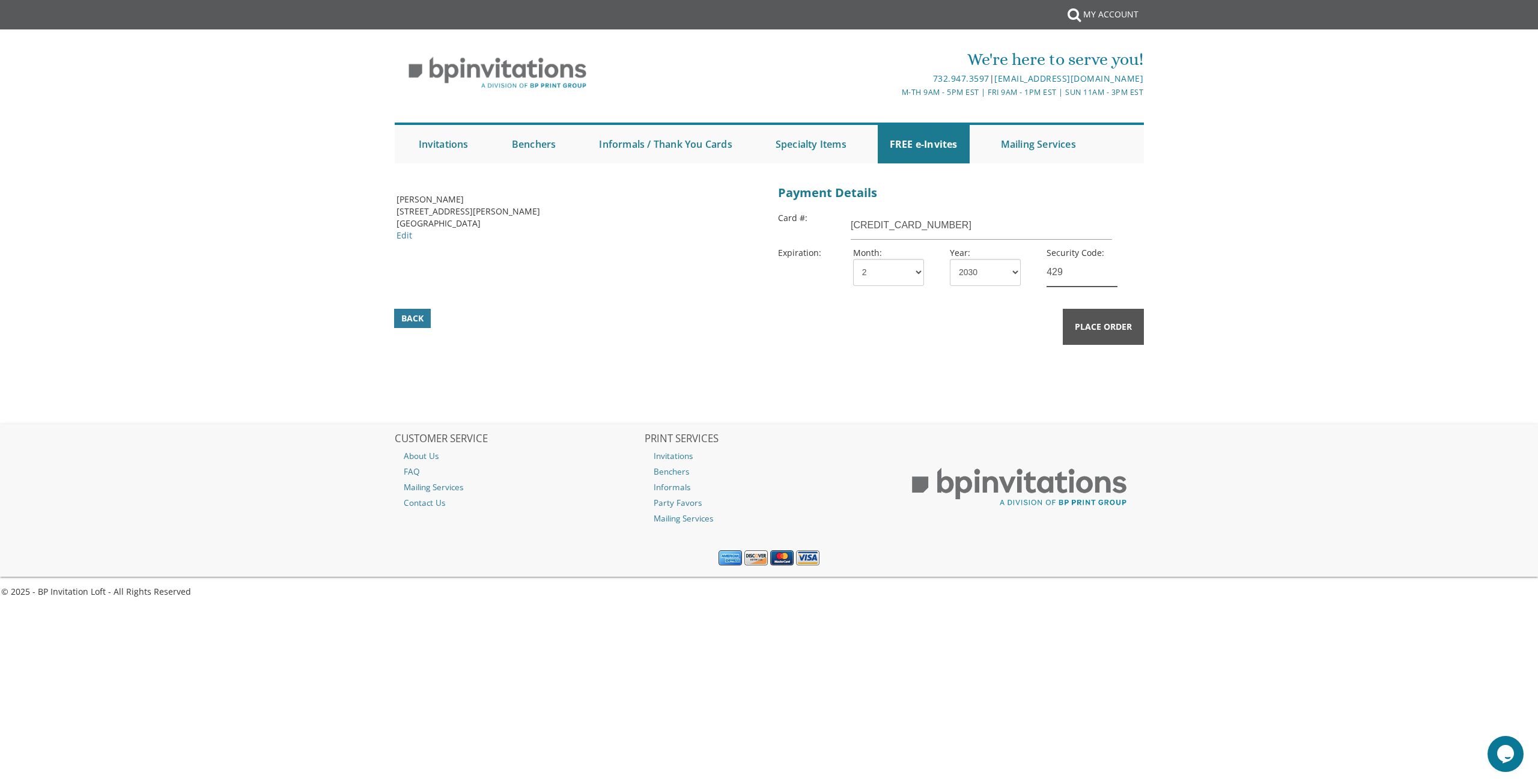
type input "429"
click at [1133, 338] on button "Place Order" at bounding box center [1103, 327] width 81 height 36
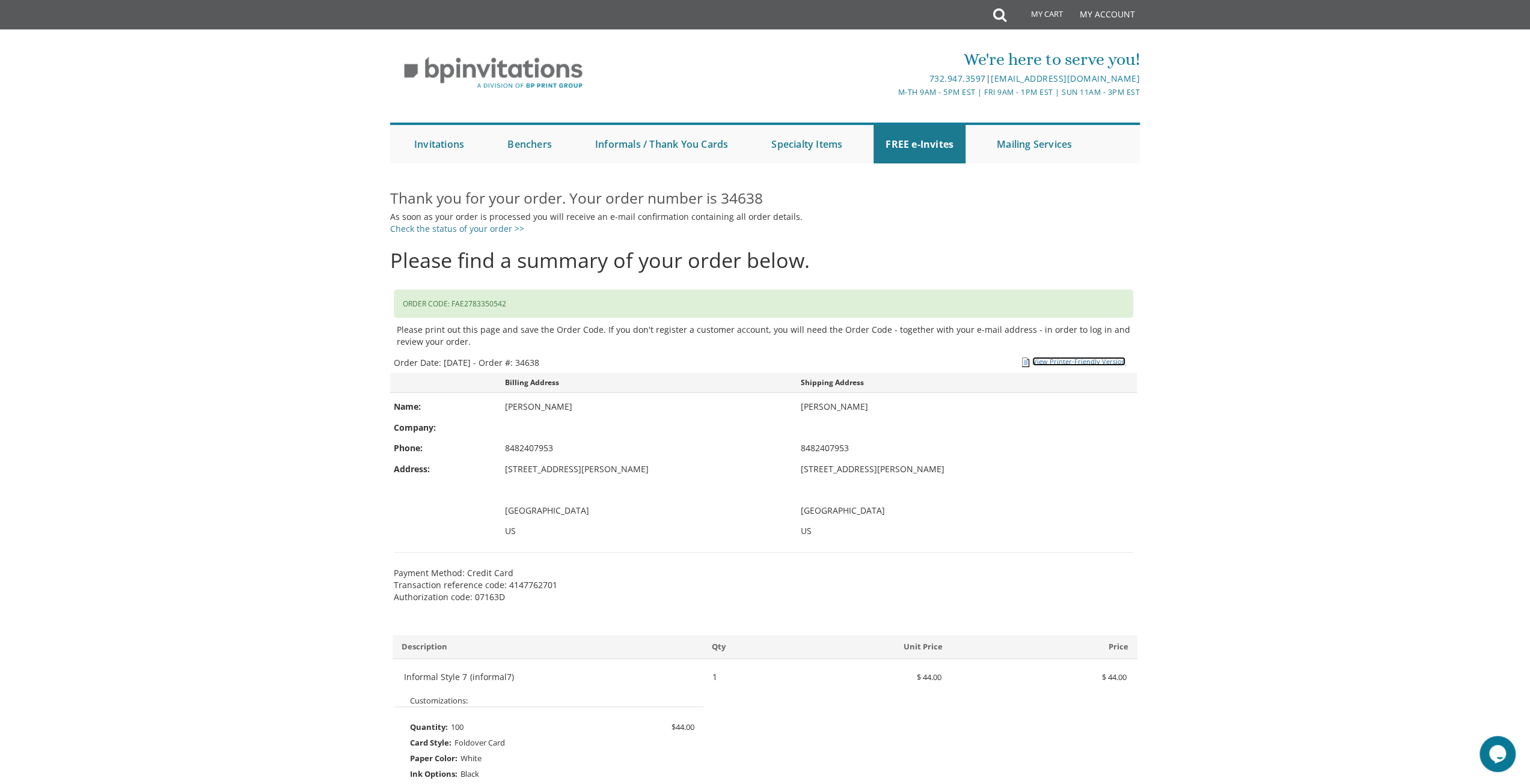
click at [1073, 363] on link "View Printer-Friendly Version" at bounding box center [1079, 361] width 93 height 9
